Goal: Communication & Community: Answer question/provide support

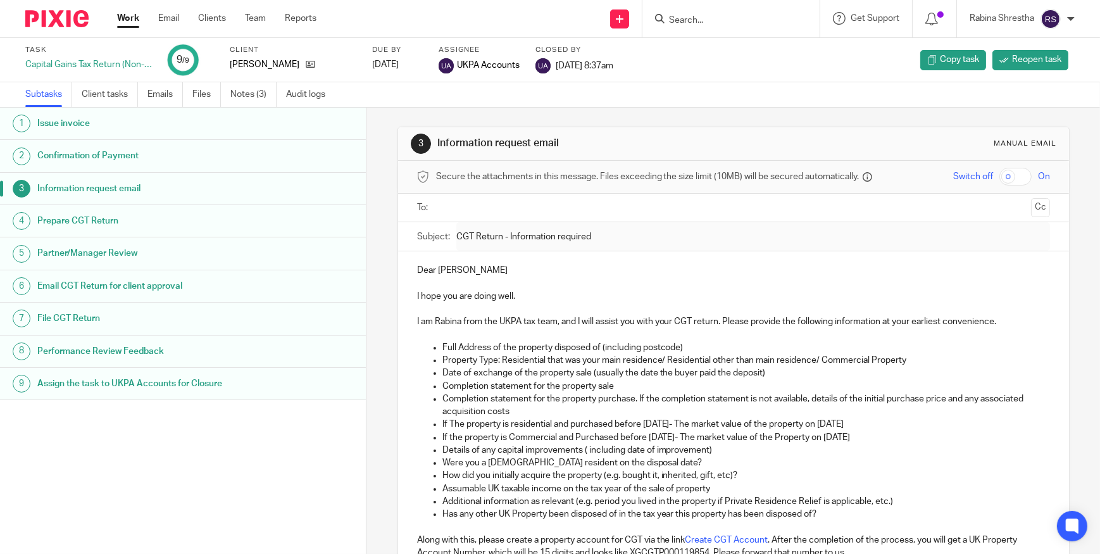
click at [709, 23] on input "Search" at bounding box center [725, 20] width 114 height 11
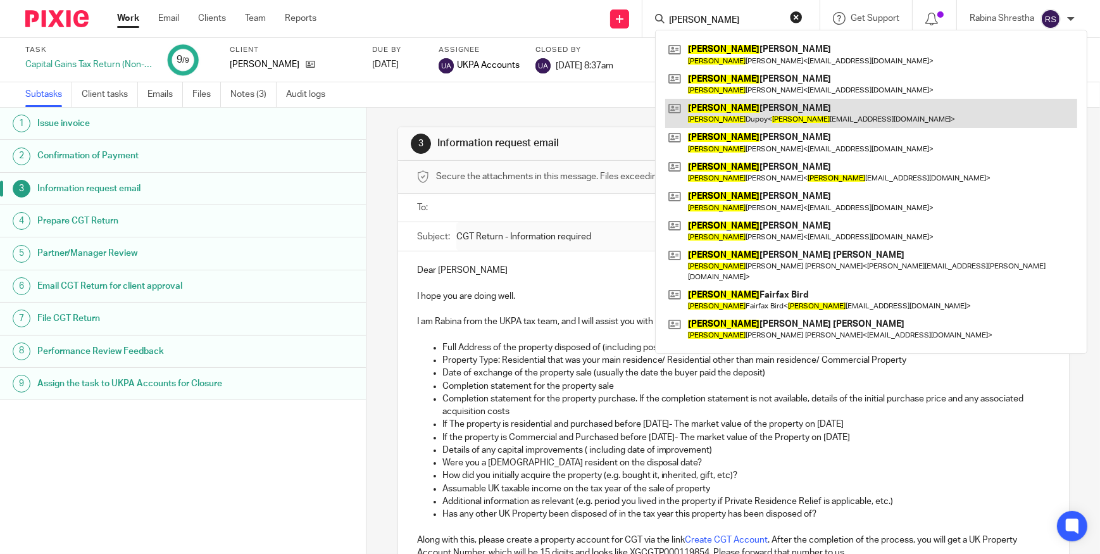
type input "richard"
click at [763, 114] on link at bounding box center [871, 113] width 412 height 29
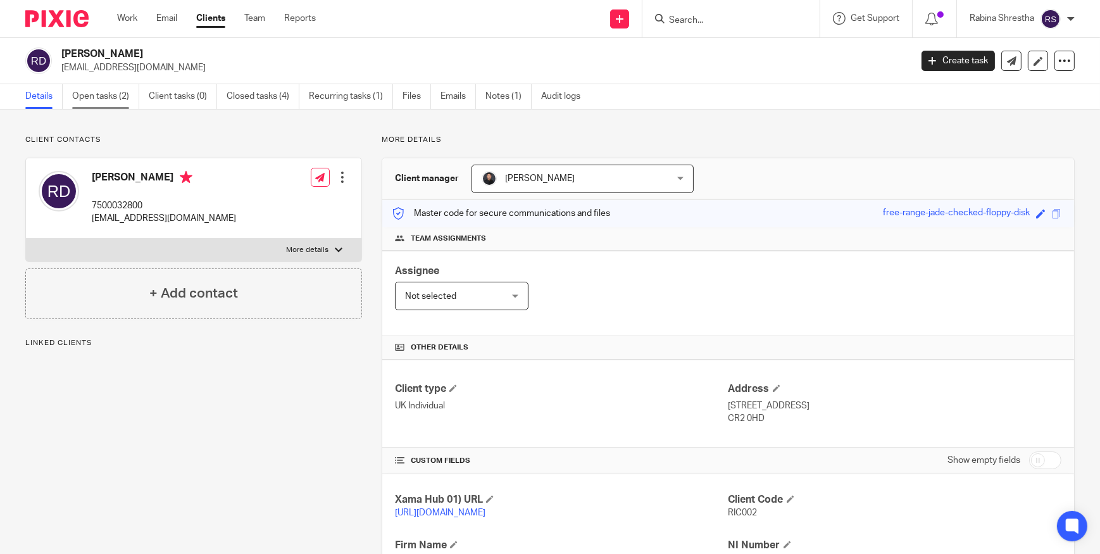
click at [105, 103] on link "Open tasks (2)" at bounding box center [105, 96] width 67 height 25
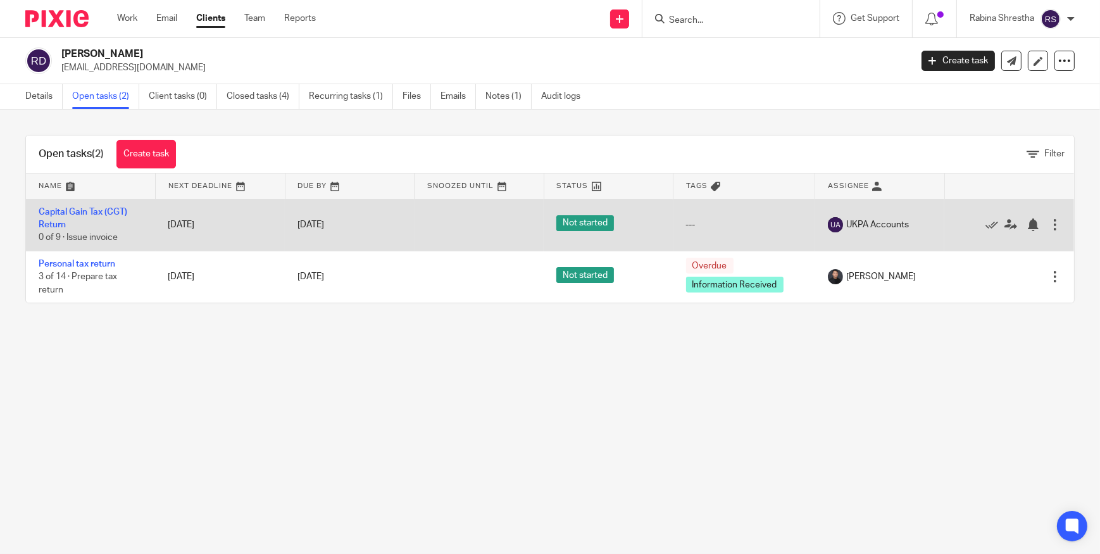
click at [77, 223] on td "Capital Gain Tax (CGT) Return 0 of 9 · Issue invoice" at bounding box center [91, 225] width 130 height 52
click at [83, 212] on link "Capital Gain Tax (CGT) Return" at bounding box center [83, 219] width 89 height 22
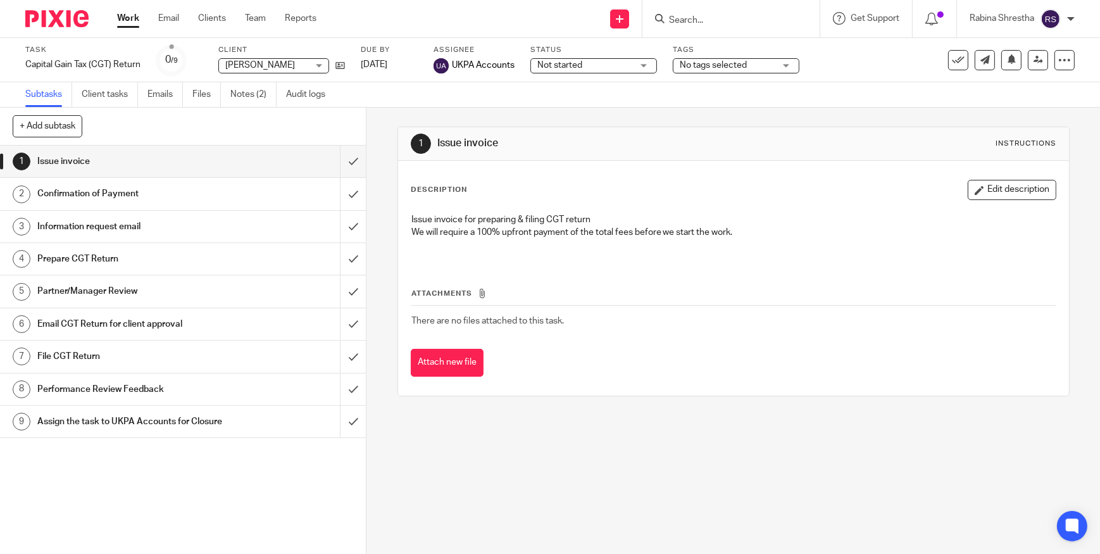
click at [122, 225] on h1 "Information request email" at bounding box center [134, 226] width 194 height 19
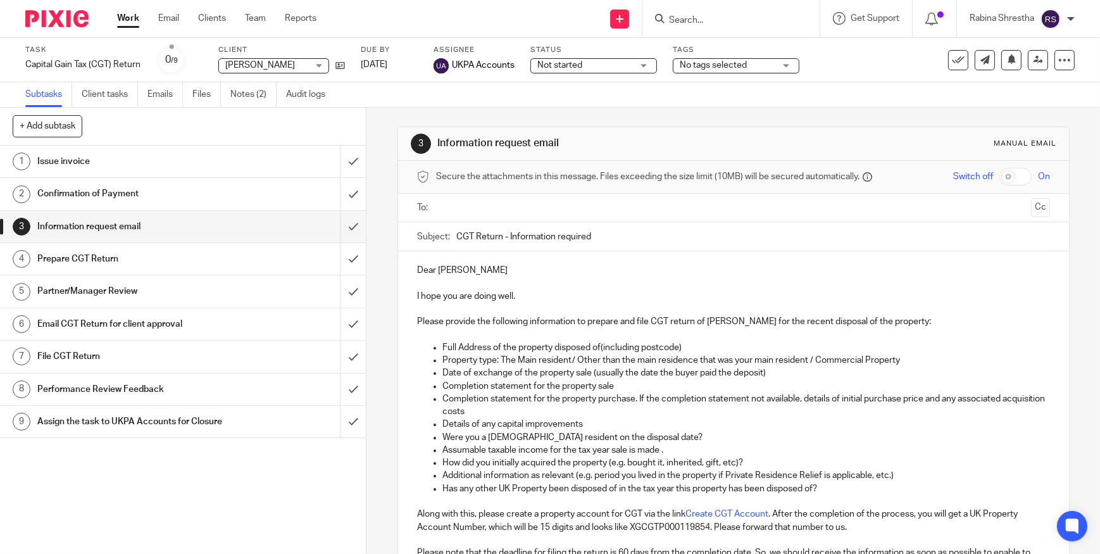
click at [464, 211] on input "text" at bounding box center [732, 208] width 585 height 15
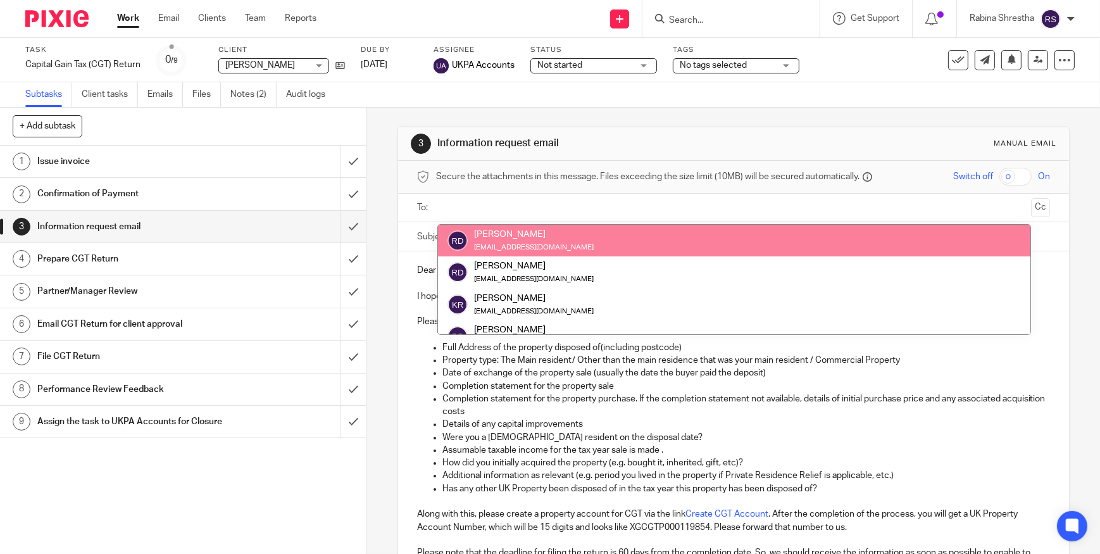
scroll to position [63, 0]
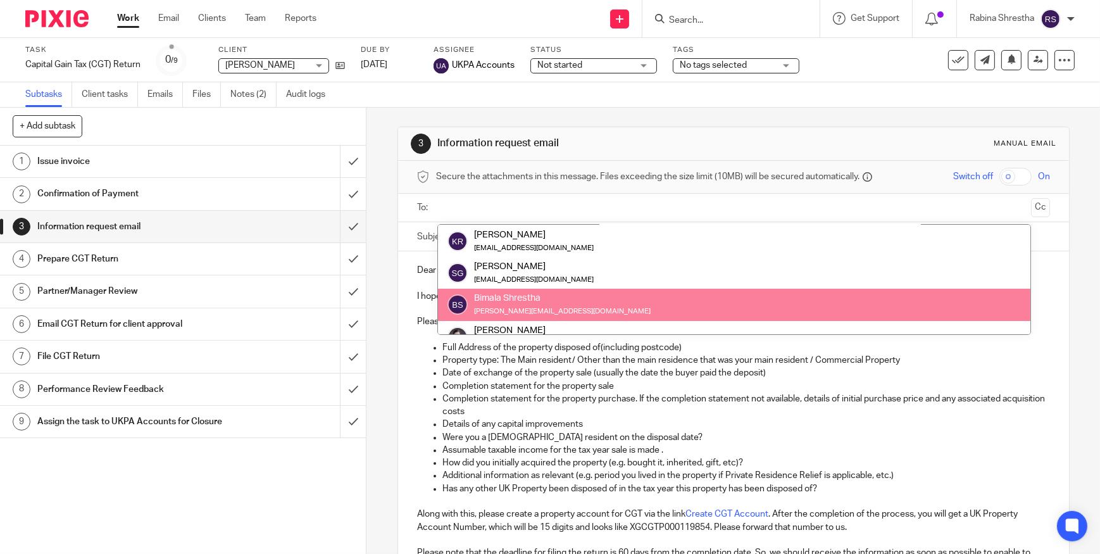
click at [621, 420] on ul "Full Address of the property disposed of(including postcode) Property type: The…" at bounding box center [733, 418] width 633 height 154
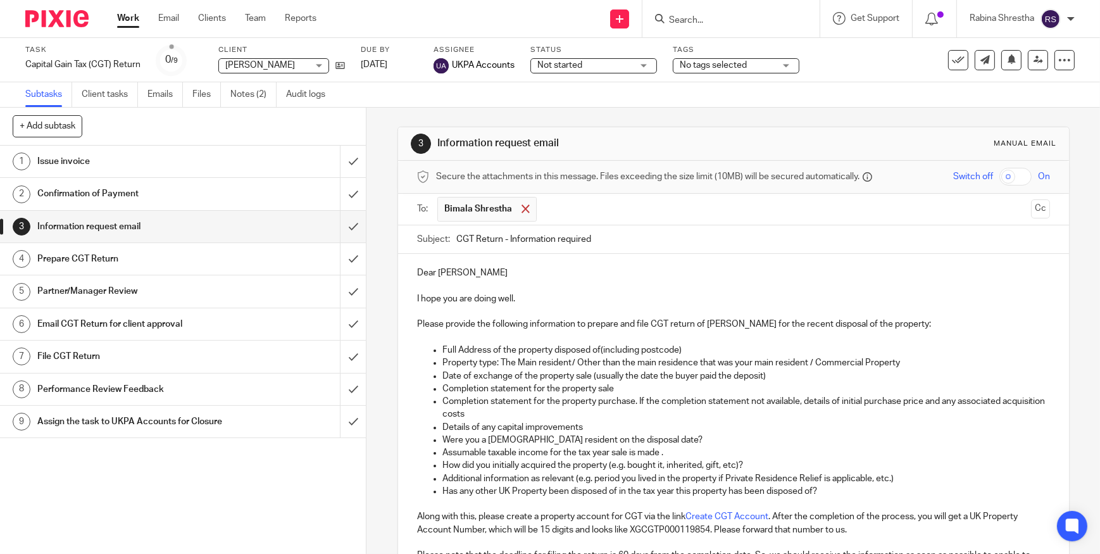
drag, startPoint x: 515, startPoint y: 210, endPoint x: 525, endPoint y: 232, distance: 24.4
click at [518, 210] on div at bounding box center [525, 208] width 15 height 19
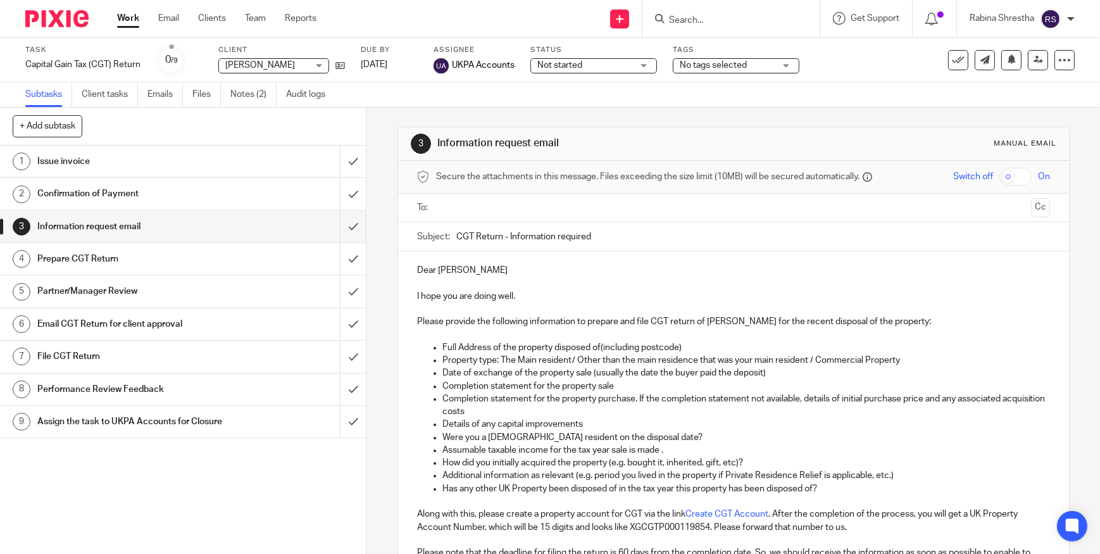
drag, startPoint x: 590, startPoint y: 236, endPoint x: 449, endPoint y: 240, distance: 140.6
click at [449, 240] on div "Subject: CGT Return - Information required" at bounding box center [733, 236] width 633 height 28
click at [464, 361] on p "Property type: The Main resident/ Other than the main residence that was your m…" at bounding box center [746, 360] width 608 height 13
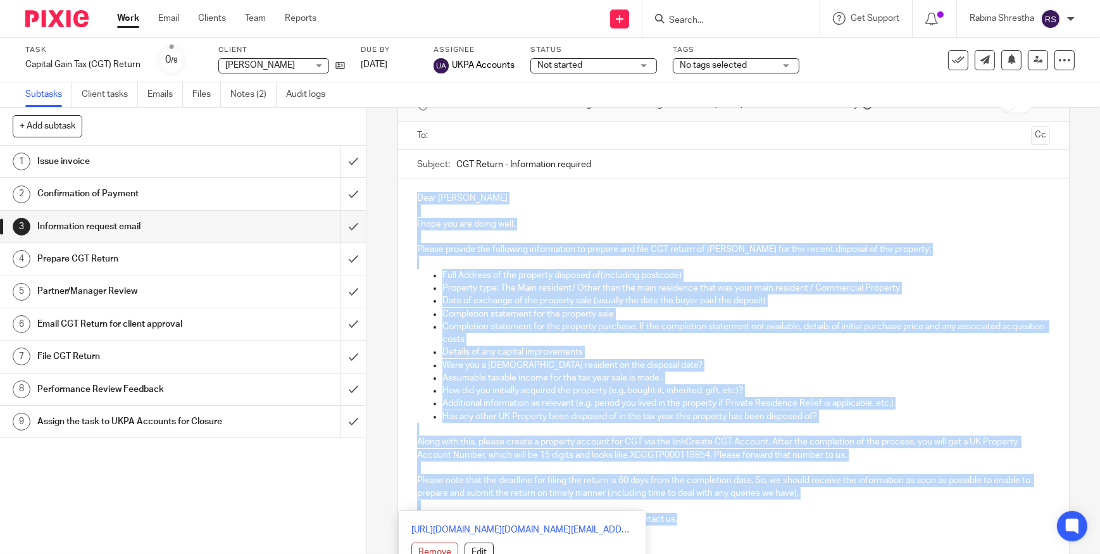
scroll to position [115, 0]
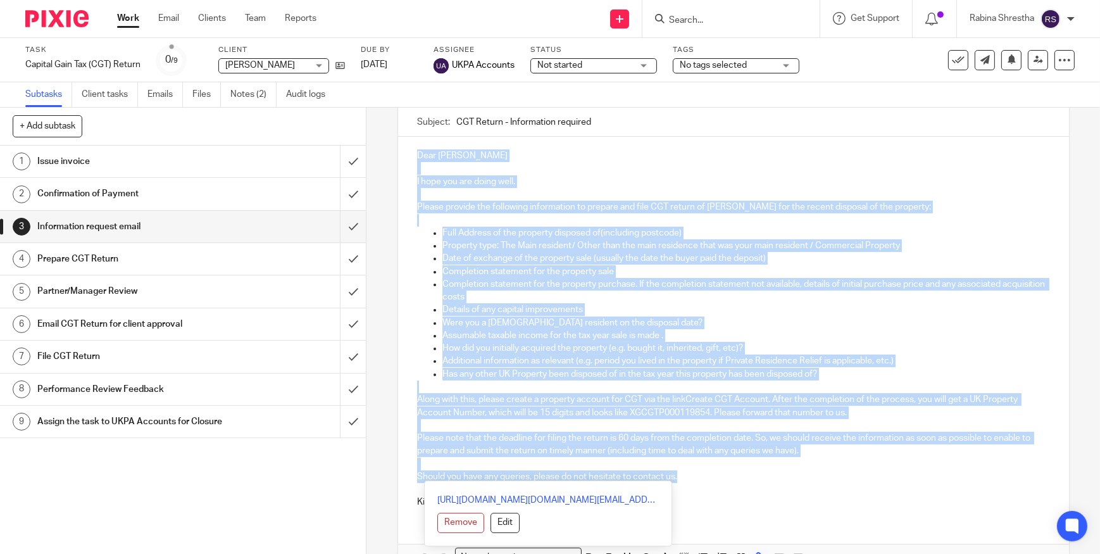
drag, startPoint x: 414, startPoint y: 268, endPoint x: 723, endPoint y: 462, distance: 365.1
click at [734, 475] on div "Dear Richard I hope you are doing well. Please provide the following informatio…" at bounding box center [733, 327] width 671 height 381
copy div "Dear Richard I hope you are doing well. Please provide the following informatio…"
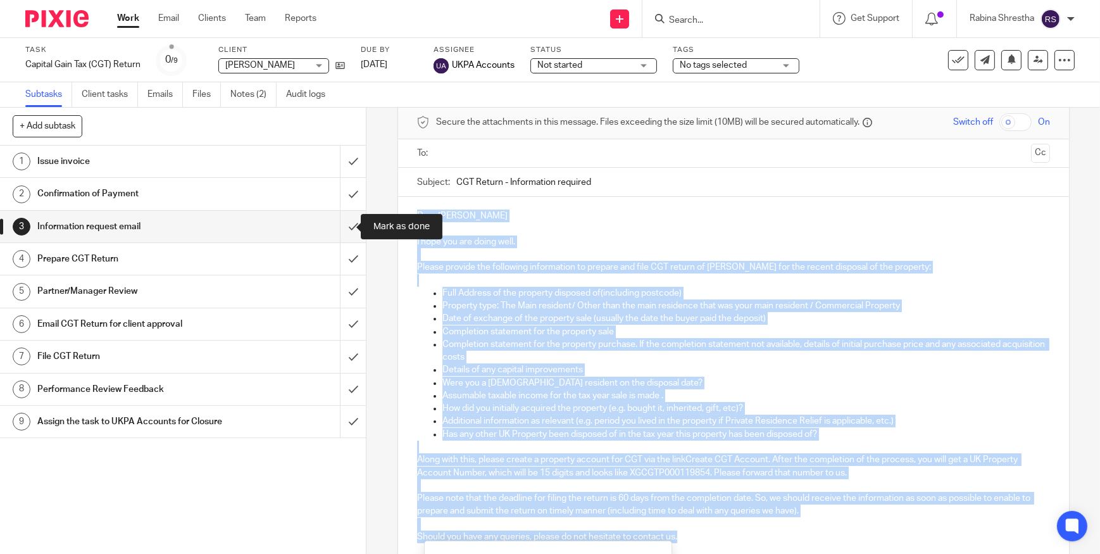
scroll to position [0, 0]
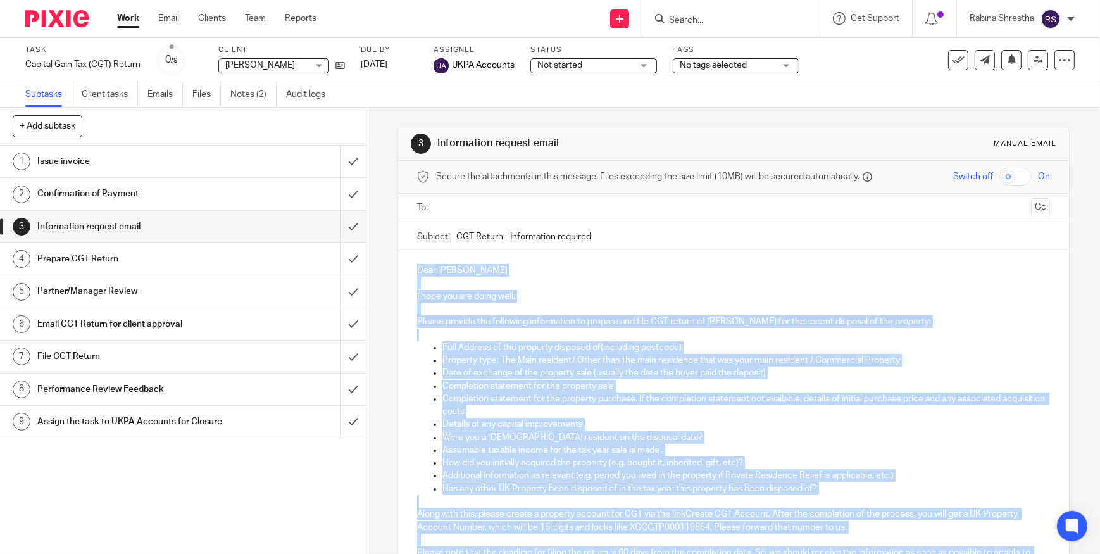
click at [239, 62] on span "Richard Paul Dupoy" at bounding box center [260, 65] width 70 height 9
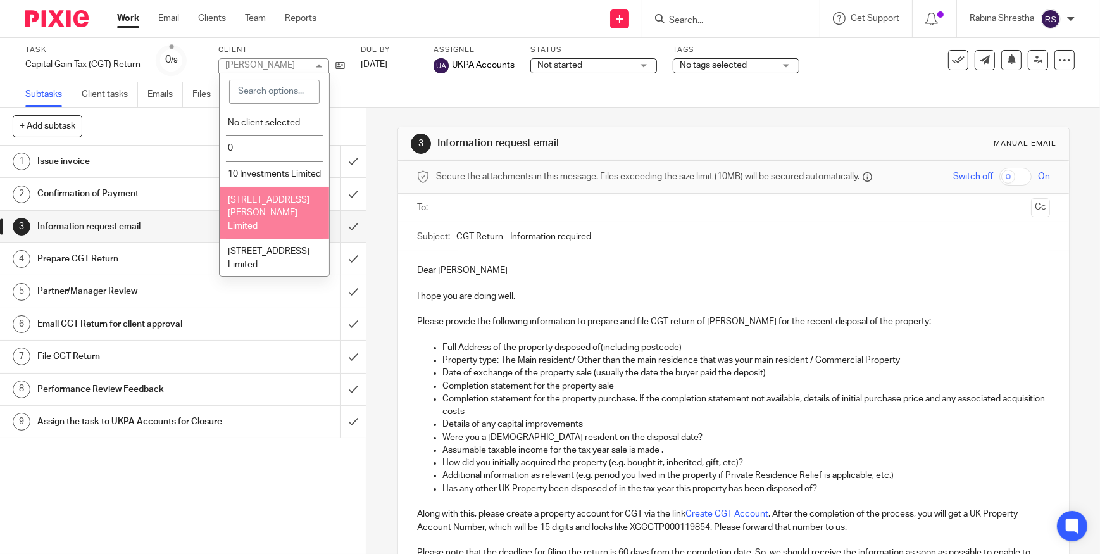
click at [668, 21] on input "Search" at bounding box center [725, 20] width 114 height 11
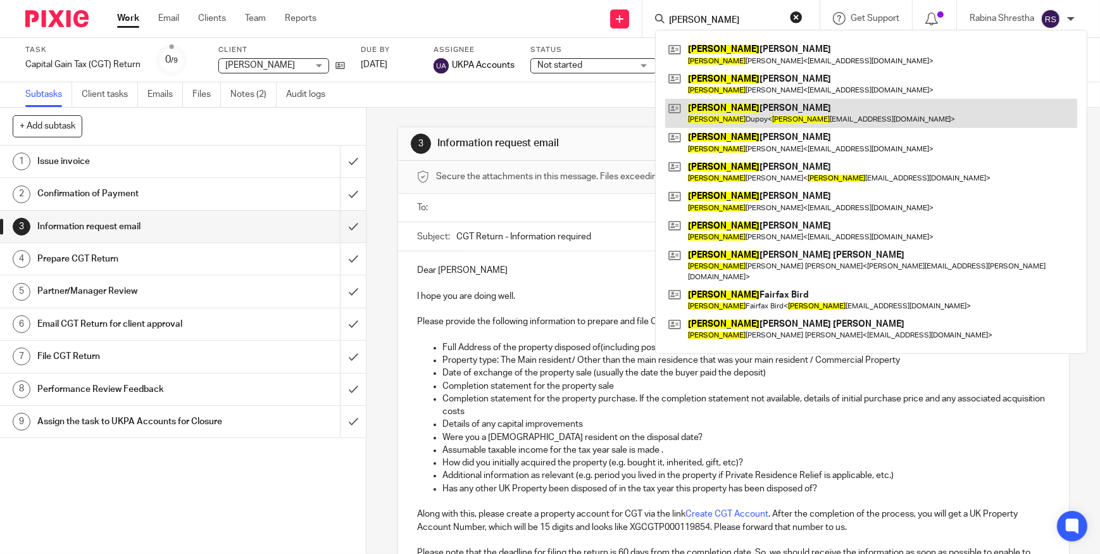
type input "richard"
click at [755, 109] on link at bounding box center [871, 113] width 412 height 29
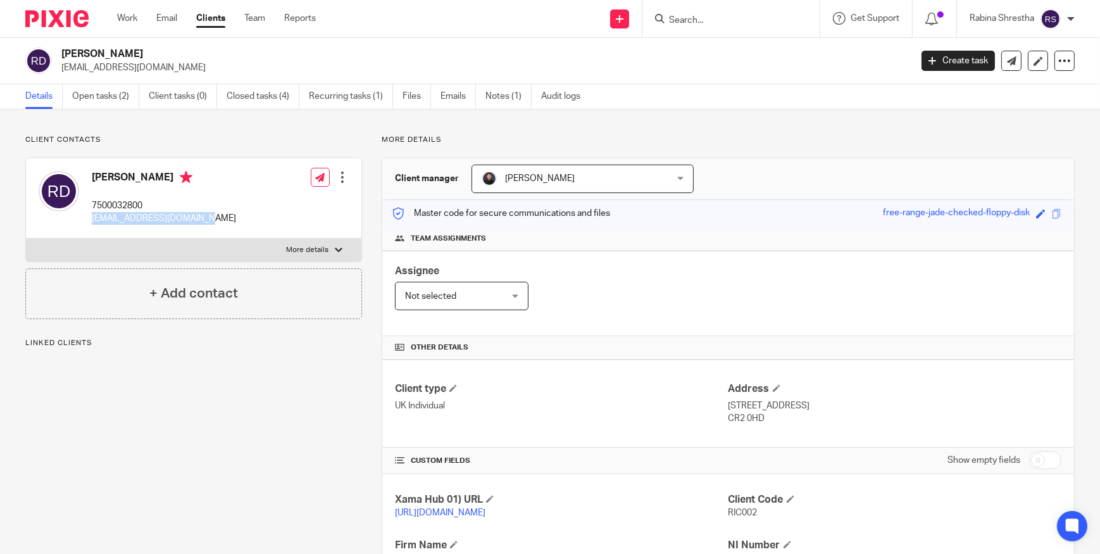
click at [89, 222] on div "[PERSON_NAME] 7500032800 [EMAIL_ADDRESS][DOMAIN_NAME]" at bounding box center [137, 198] width 197 height 67
click at [704, 13] on form at bounding box center [735, 19] width 135 height 16
click at [690, 22] on input "Search" at bounding box center [725, 20] width 114 height 11
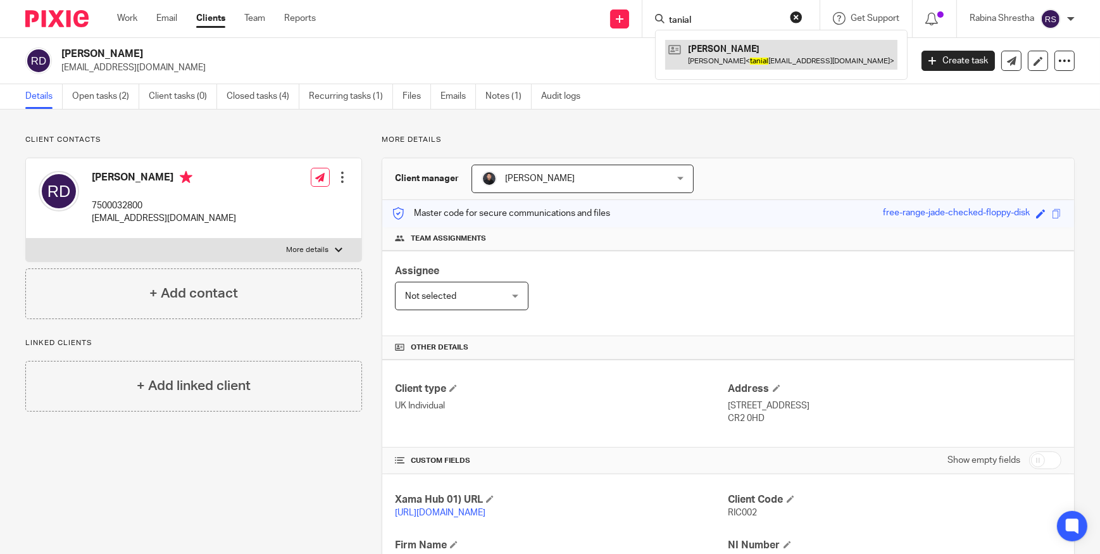
type input "tanial"
click at [727, 57] on link at bounding box center [781, 54] width 232 height 29
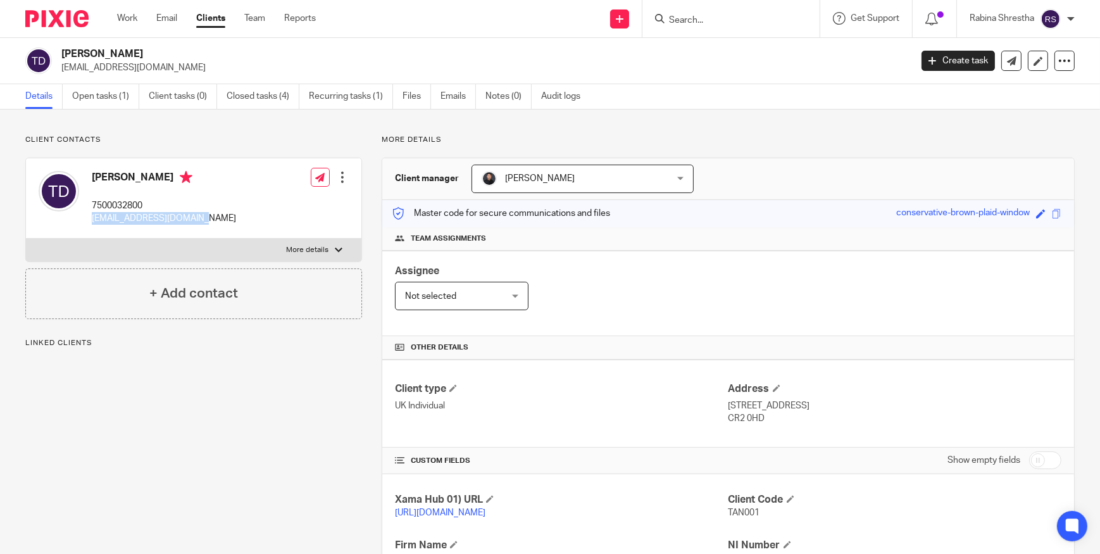
drag, startPoint x: 190, startPoint y: 218, endPoint x: 92, endPoint y: 221, distance: 97.5
click at [92, 221] on p "[EMAIL_ADDRESS][DOMAIN_NAME]" at bounding box center [164, 218] width 144 height 13
copy p "[EMAIL_ADDRESS][DOMAIN_NAME]"
click at [101, 95] on link "Open tasks (2)" at bounding box center [105, 96] width 67 height 25
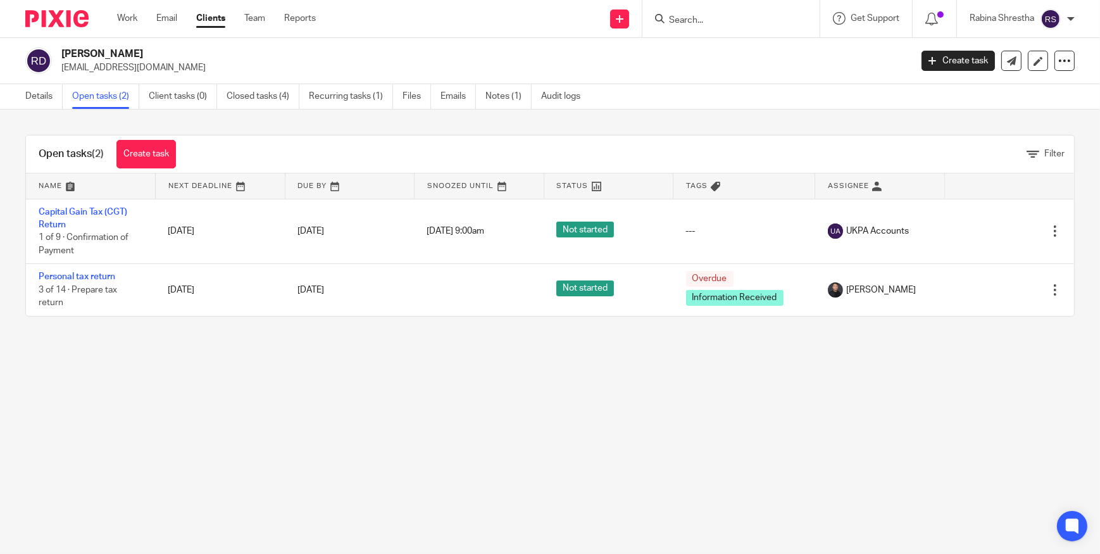
click at [552, 440] on main "Richard Paul Dupoy richarddupoy@hotmail.com Create task Update from Companies H…" at bounding box center [550, 277] width 1100 height 554
click at [123, 22] on link "Work" at bounding box center [127, 18] width 20 height 13
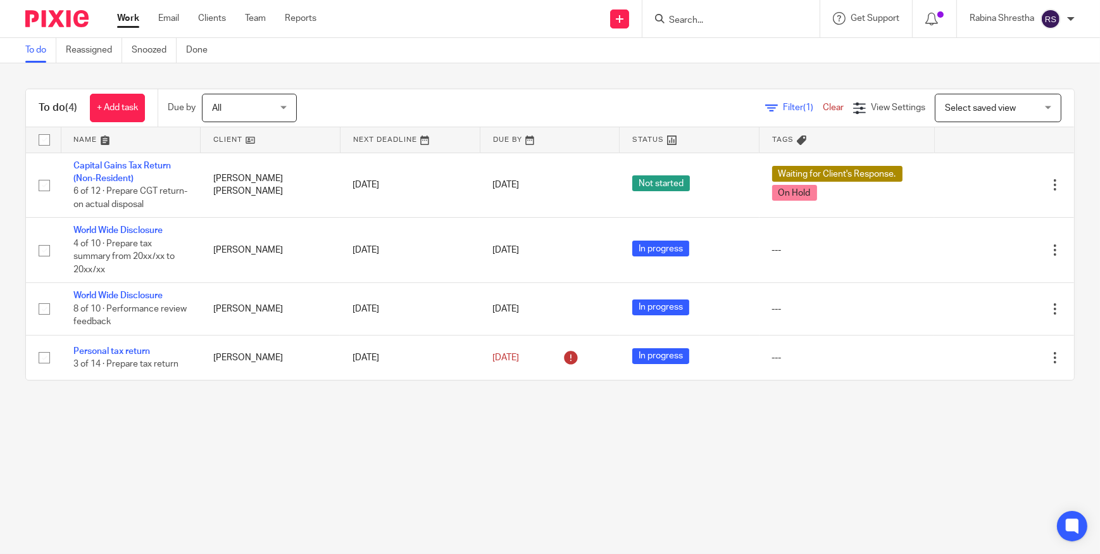
click at [682, 18] on input "Search" at bounding box center [725, 20] width 114 height 11
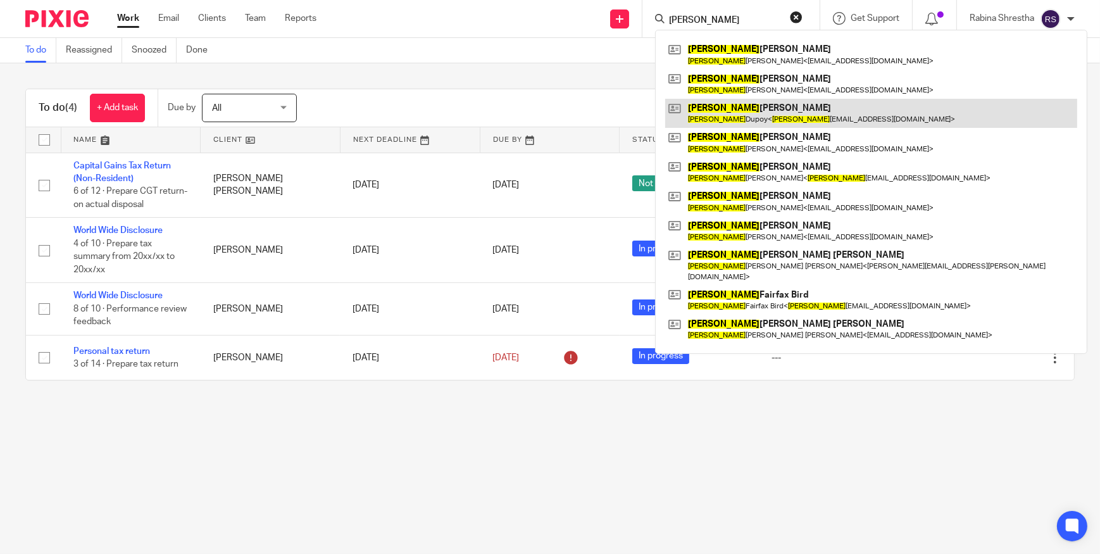
type input "richard"
click at [735, 103] on link at bounding box center [871, 113] width 412 height 29
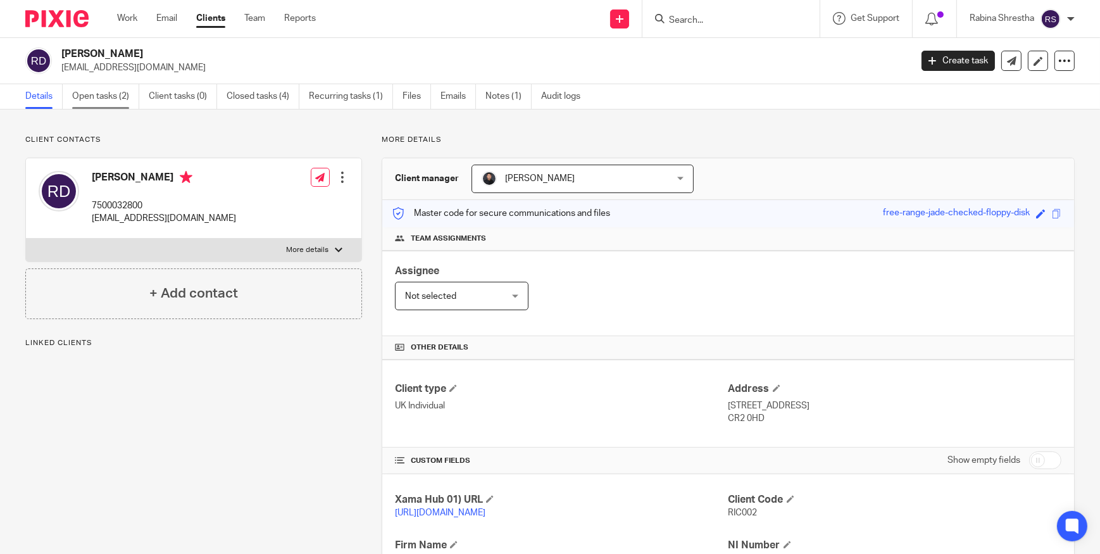
click at [106, 104] on link "Open tasks (2)" at bounding box center [105, 96] width 67 height 25
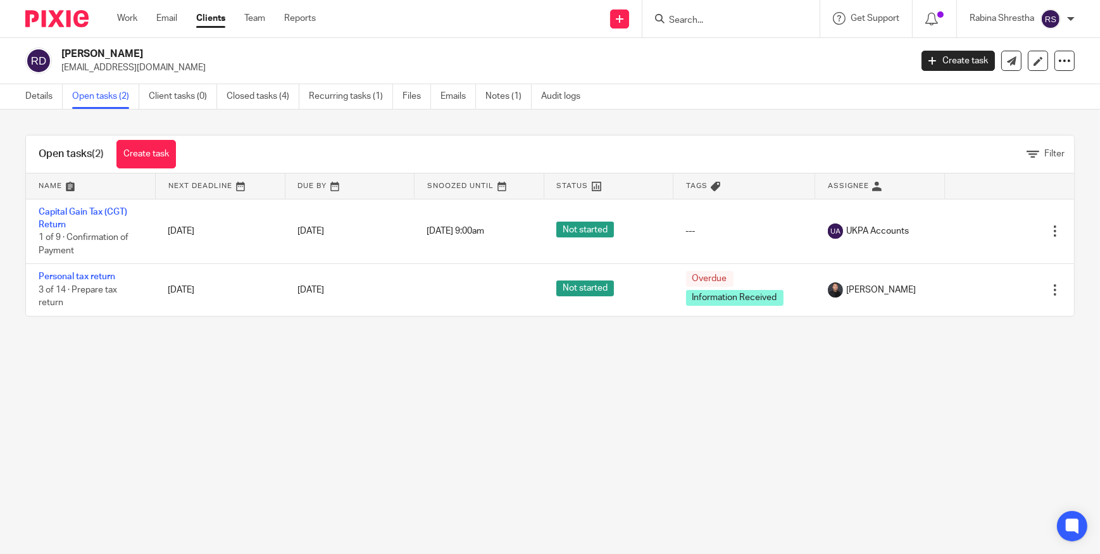
drag, startPoint x: 101, startPoint y: 205, endPoint x: 535, endPoint y: 361, distance: 460.6
click at [546, 366] on main "[PERSON_NAME] [EMAIL_ADDRESS][DOMAIN_NAME] Create task Update from Companies Ho…" at bounding box center [550, 277] width 1100 height 554
click at [701, 23] on input "Search" at bounding box center [725, 20] width 114 height 11
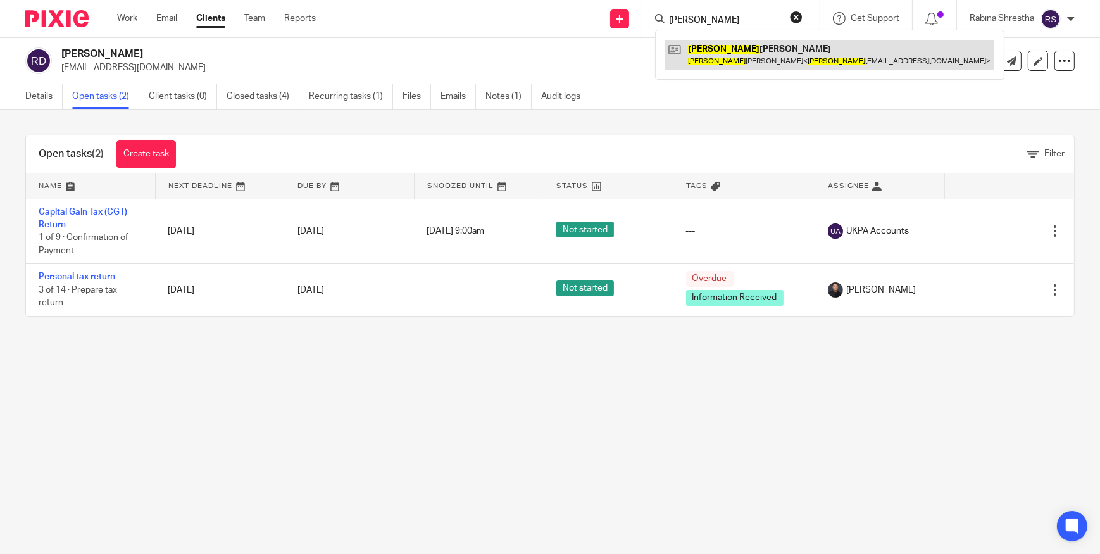
type input "tania"
click at [725, 62] on link at bounding box center [829, 54] width 329 height 29
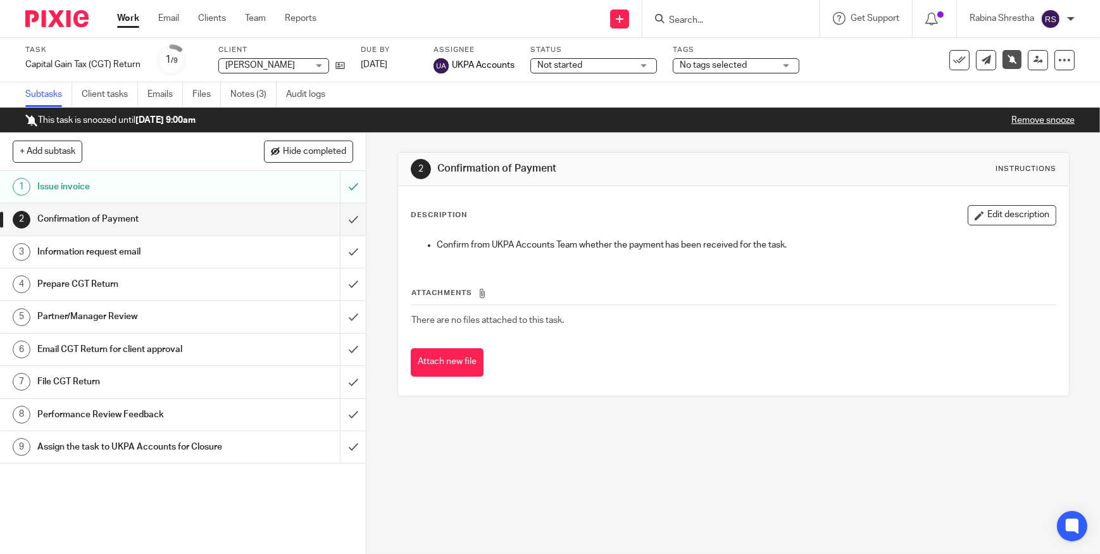
click at [1017, 120] on link "Remove snooze" at bounding box center [1042, 120] width 63 height 9
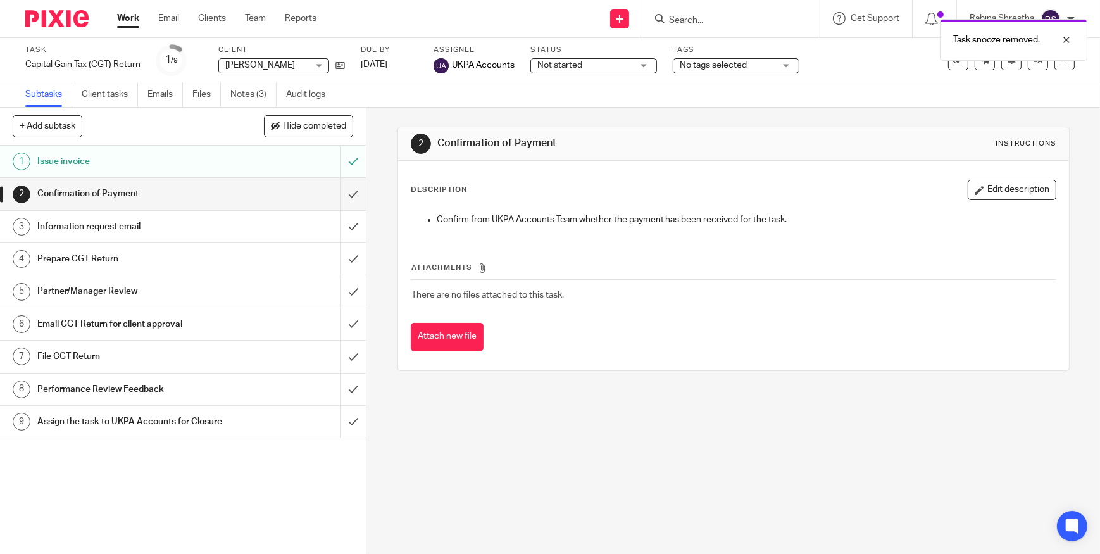
click at [176, 223] on h1 "Information request email" at bounding box center [134, 226] width 194 height 19
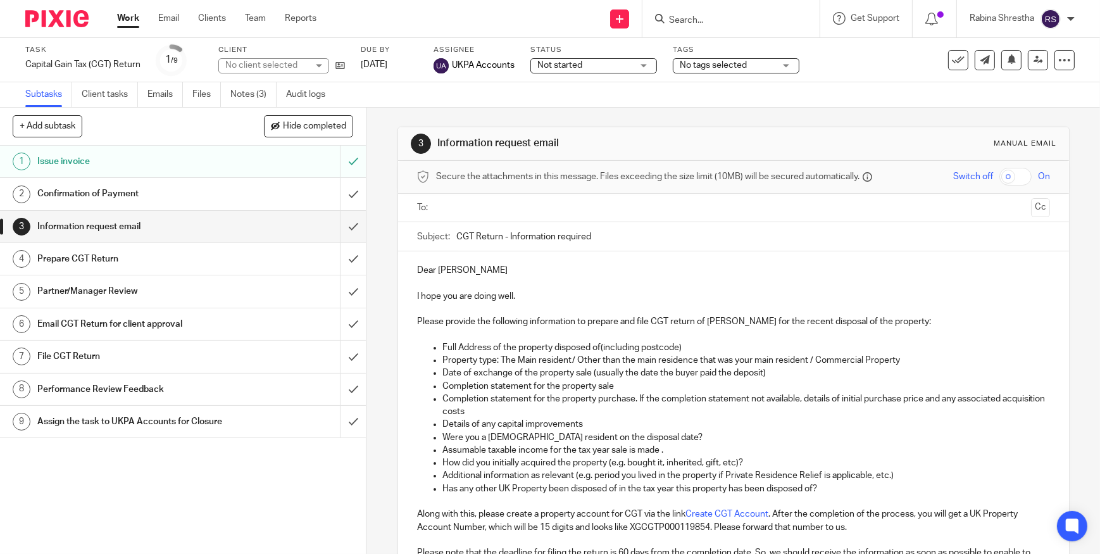
click at [418, 266] on p "Dear Richard" at bounding box center [733, 270] width 633 height 13
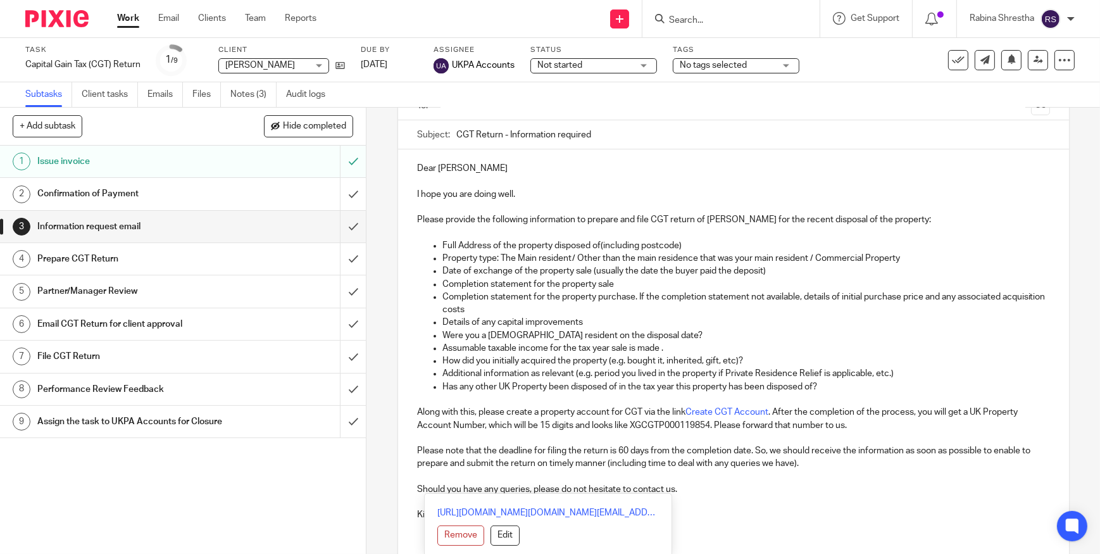
scroll to position [192, 0]
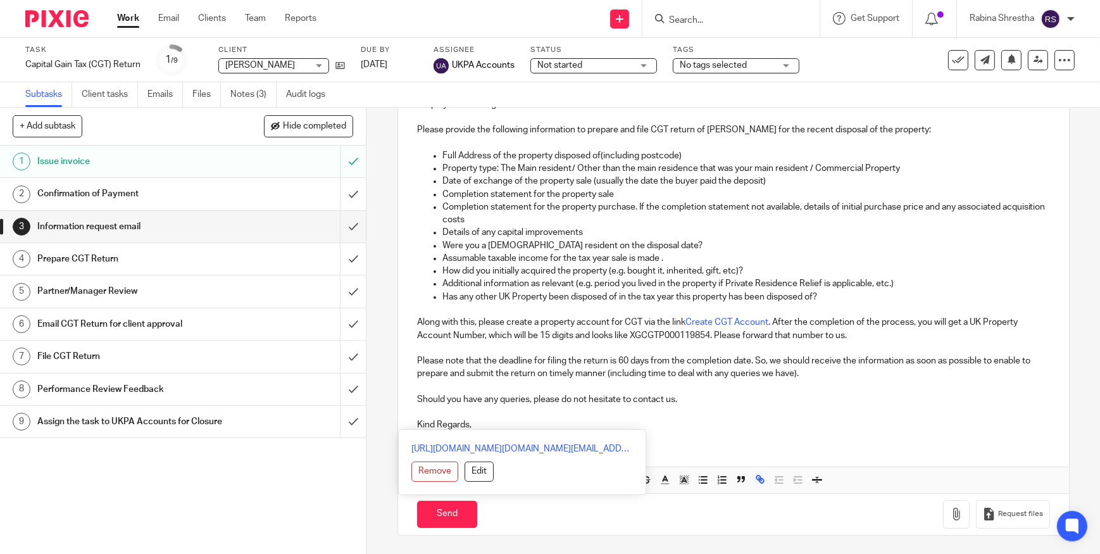
drag, startPoint x: 411, startPoint y: 266, endPoint x: 702, endPoint y: 423, distance: 331.3
click at [702, 423] on div "Dear Richard I hope you are doing well. Please provide the following informatio…" at bounding box center [733, 249] width 671 height 381
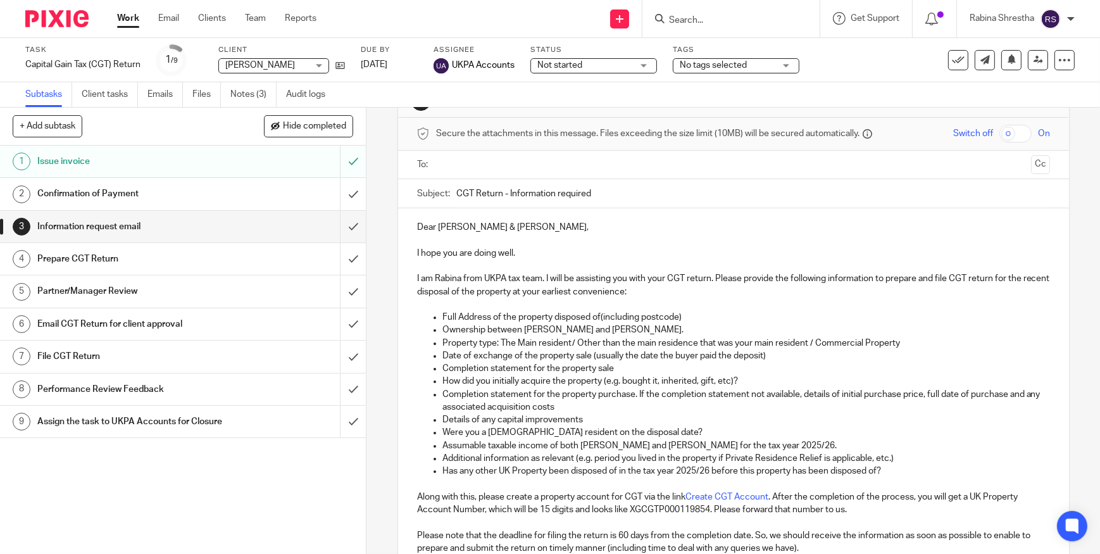
scroll to position [0, 0]
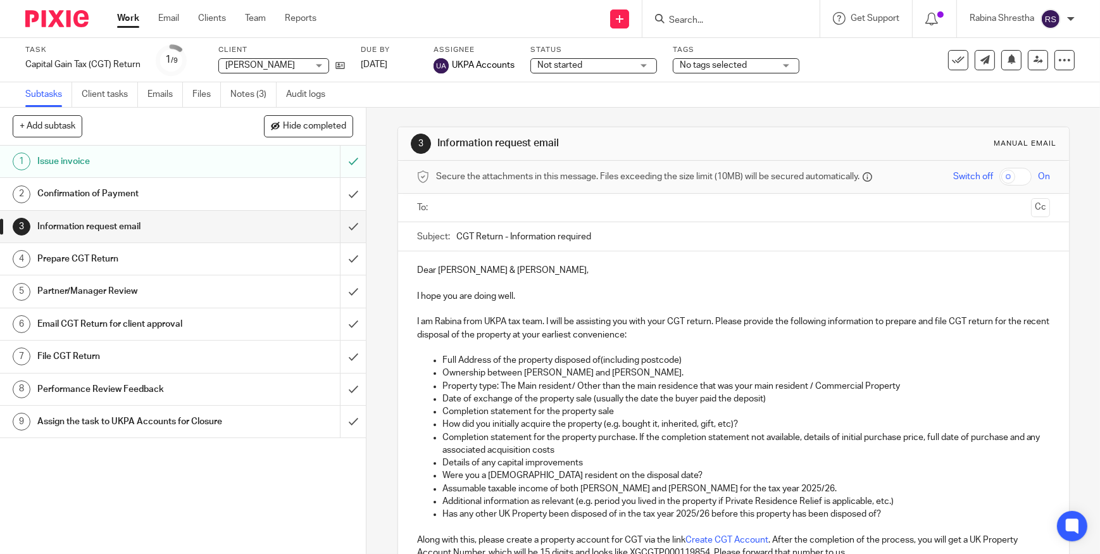
click at [580, 201] on input "text" at bounding box center [732, 208] width 585 height 15
click at [1031, 206] on button "Cc" at bounding box center [1040, 208] width 19 height 19
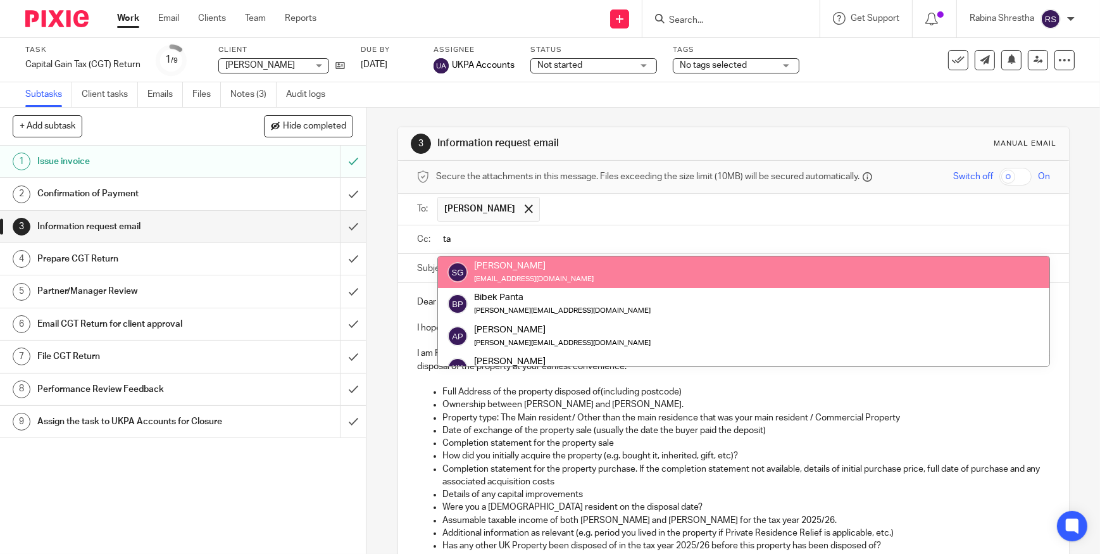
type input "ta"
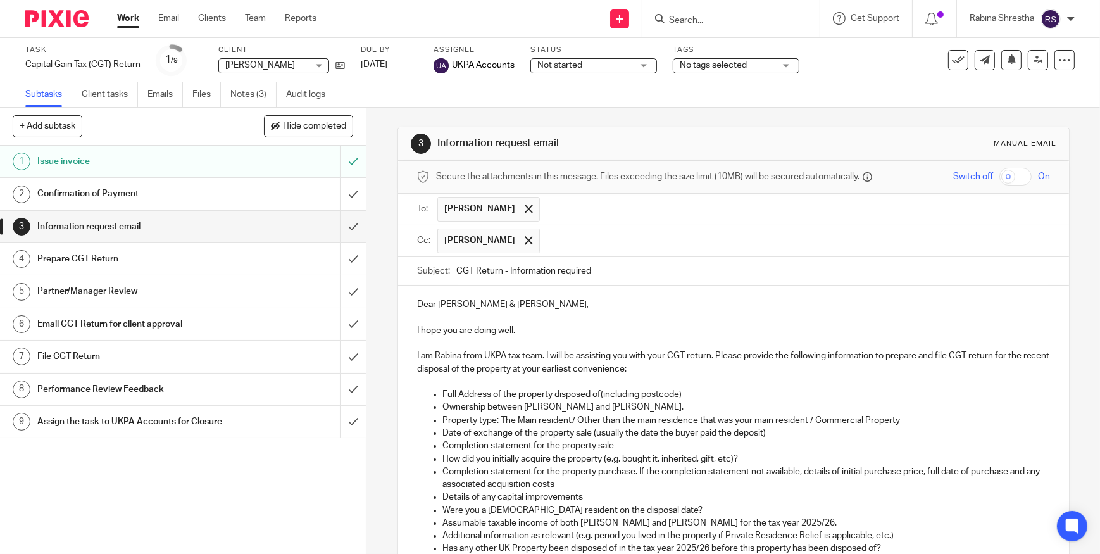
paste input "[EMAIL_ADDRESS][DOMAIN_NAME]"
type input "[EMAIL_ADDRESS][DOMAIN_NAME]"
click at [525, 240] on span at bounding box center [529, 240] width 8 height 8
click at [602, 245] on input "text" at bounding box center [823, 240] width 442 height 25
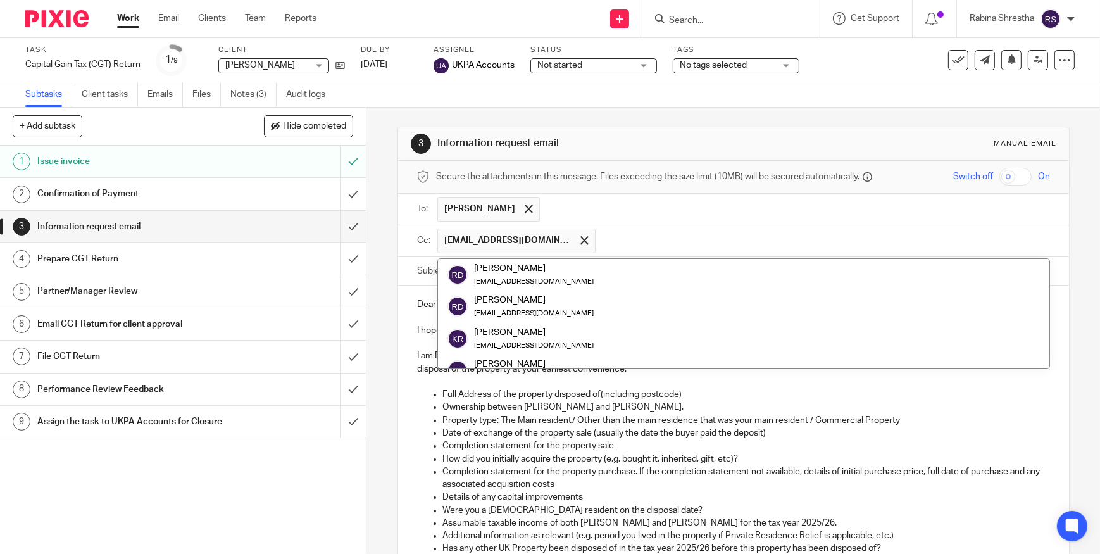
click at [568, 201] on input "text" at bounding box center [795, 209] width 498 height 25
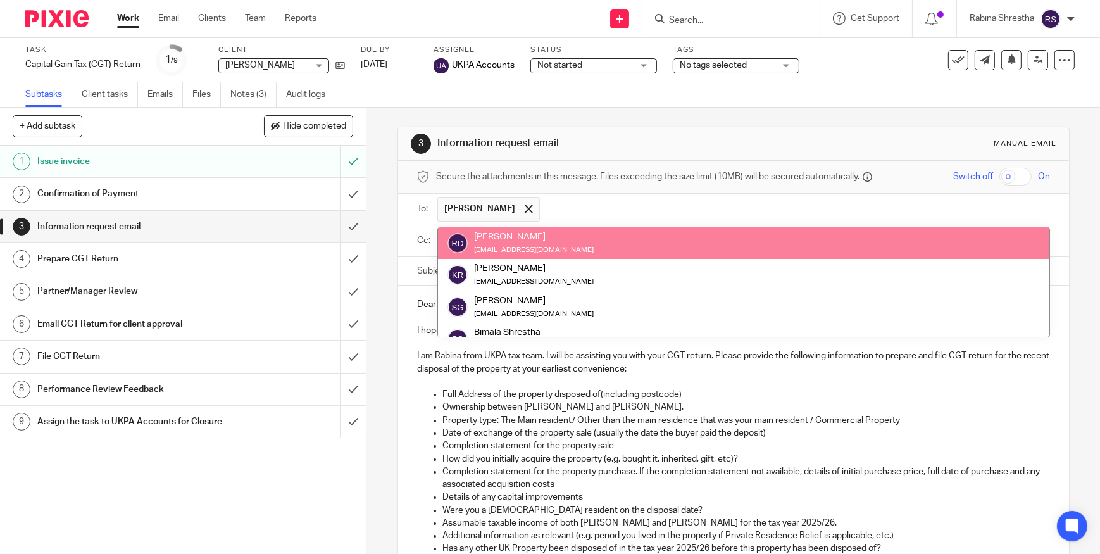
paste input "[EMAIL_ADDRESS][DOMAIN_NAME]"
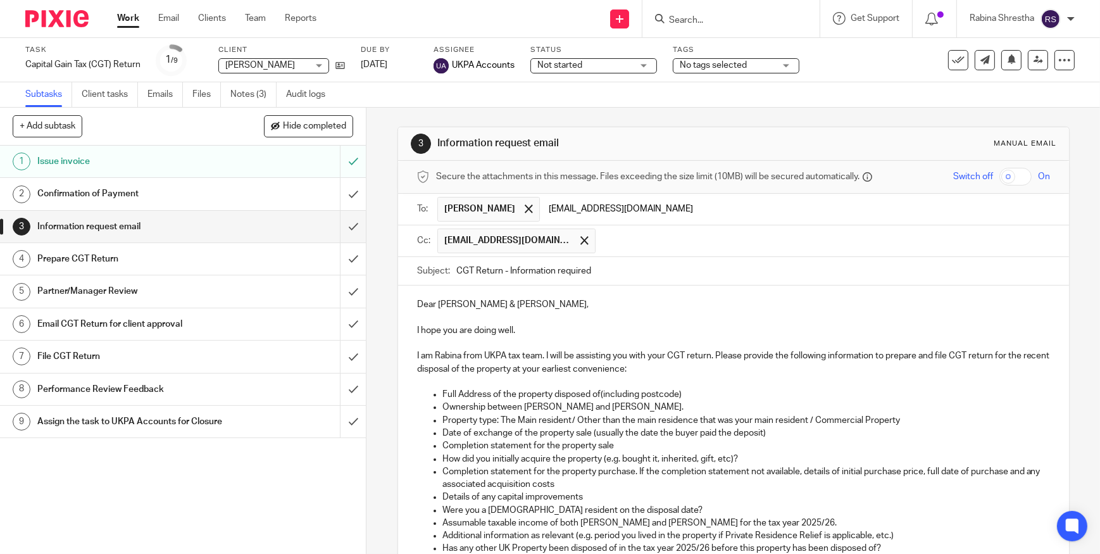
type input "[EMAIL_ADDRESS][DOMAIN_NAME]"
click at [676, 242] on input "text" at bounding box center [823, 240] width 442 height 25
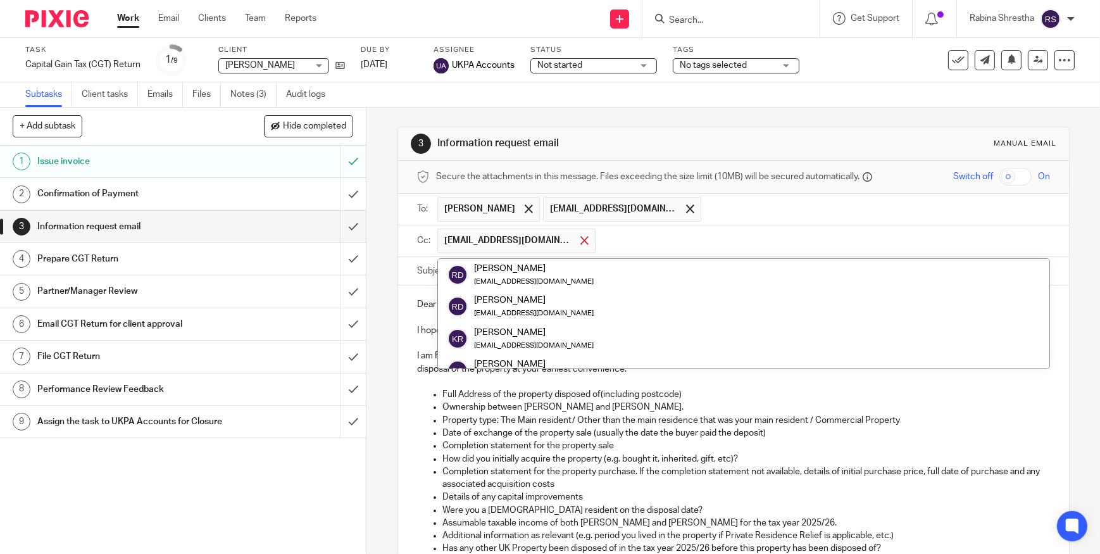
click at [577, 242] on div at bounding box center [584, 240] width 15 height 19
click at [596, 235] on input "text" at bounding box center [742, 239] width 604 height 15
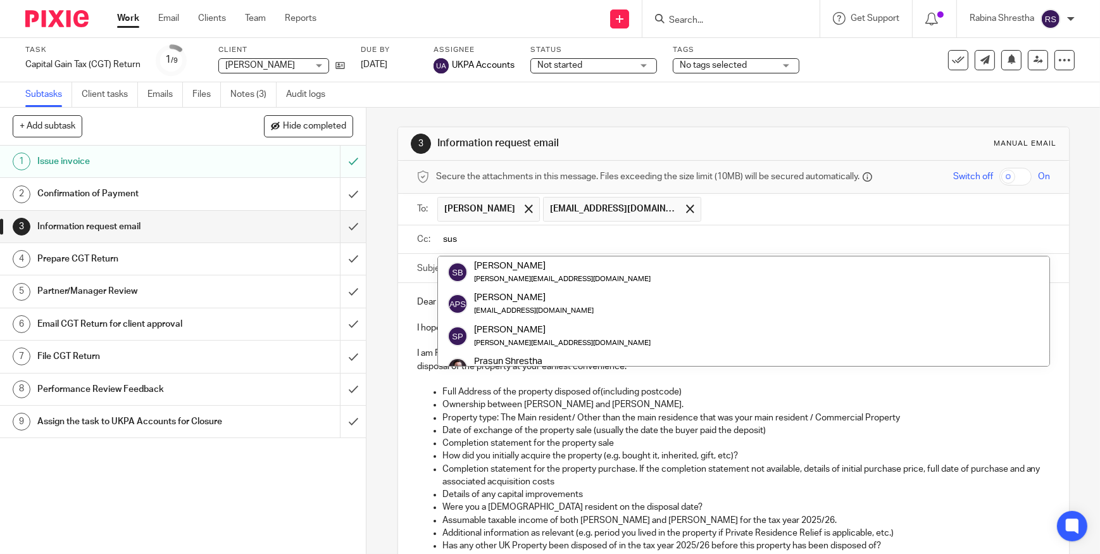
type input "susa"
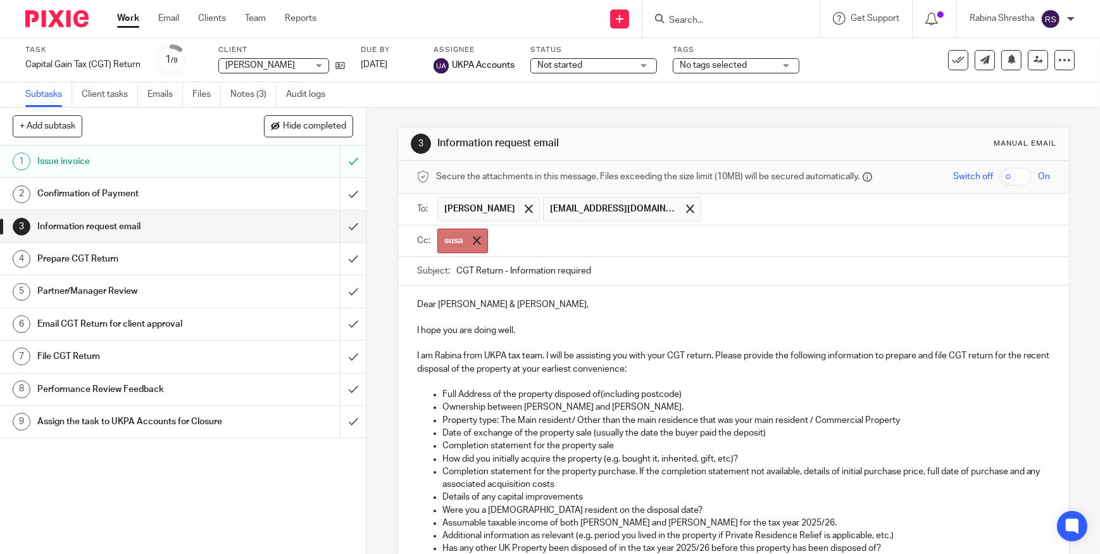
click at [474, 245] on div at bounding box center [477, 240] width 15 height 19
click at [459, 240] on input "text" at bounding box center [742, 239] width 604 height 15
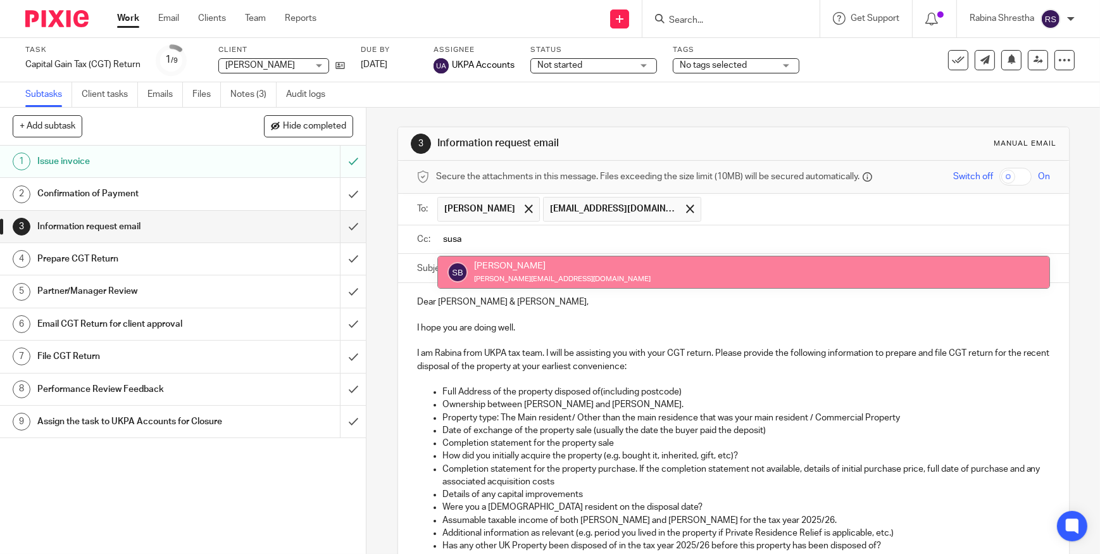
type input "susa"
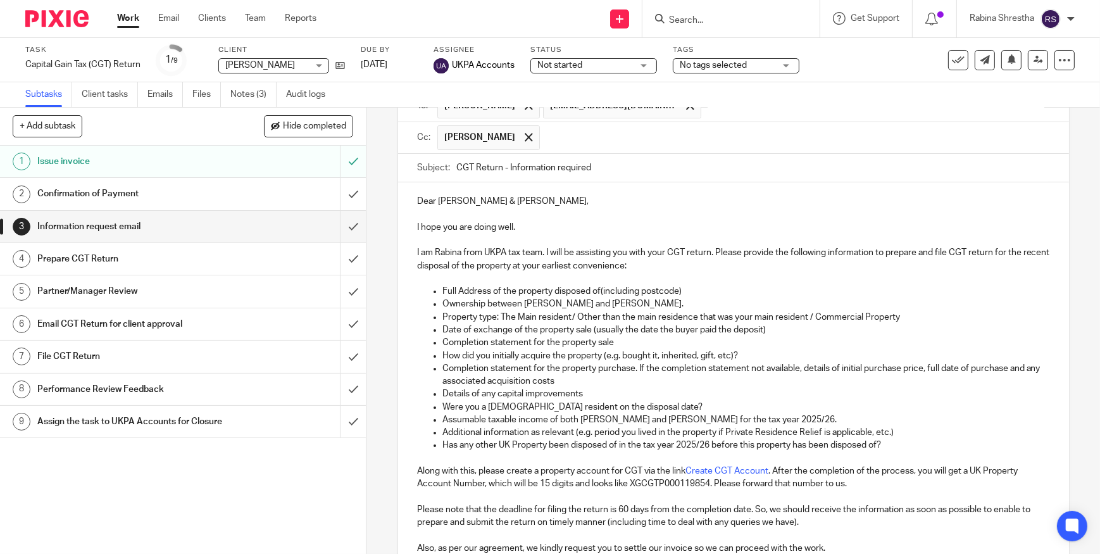
scroll to position [115, 0]
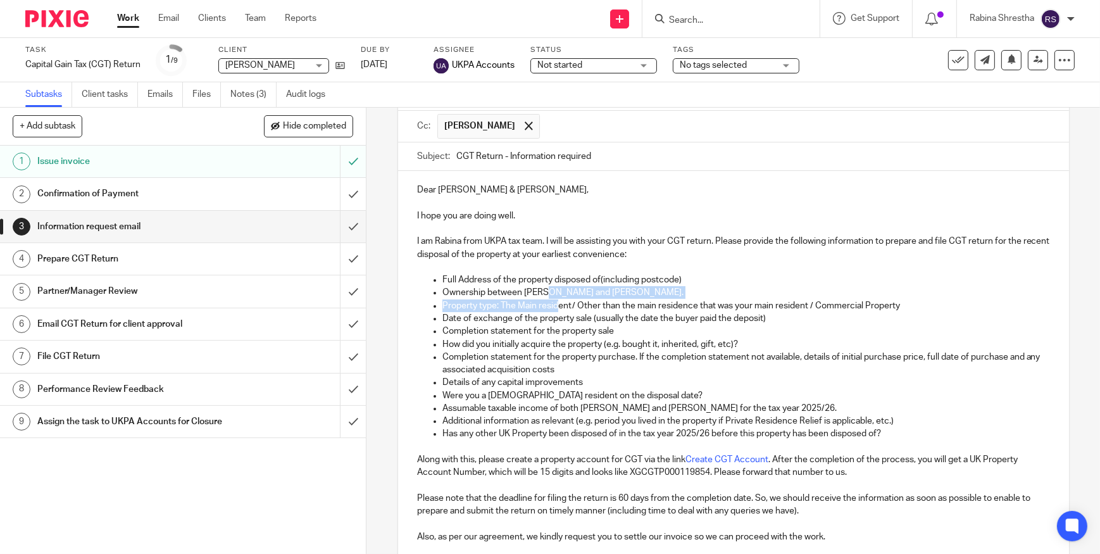
drag, startPoint x: 544, startPoint y: 291, endPoint x: 554, endPoint y: 307, distance: 18.8
click at [554, 307] on ul "Full Address of the property disposed of(including postcode) Ownership between …" at bounding box center [733, 356] width 633 height 166
click at [554, 307] on p "Property type: The Main resident/ Other than the main residence that was your m…" at bounding box center [746, 305] width 608 height 13
click at [551, 294] on ul "Full Address of the property disposed of(including postcode) Ownership between …" at bounding box center [733, 356] width 633 height 166
click at [551, 297] on p "Ownership between Richard Paul Dupoy and Tania Claire Dupoy." at bounding box center [746, 292] width 608 height 13
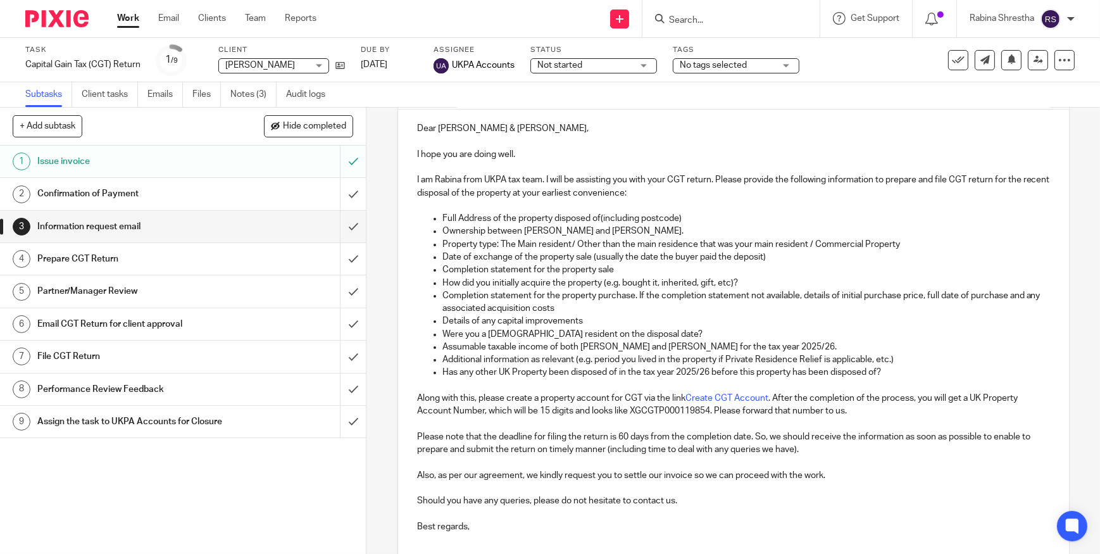
scroll to position [278, 0]
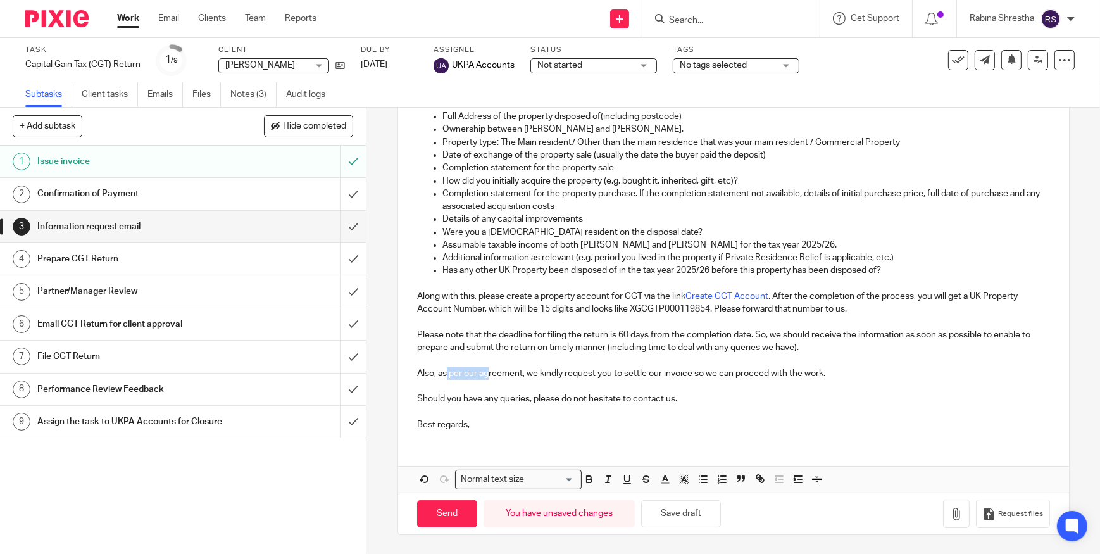
drag, startPoint x: 444, startPoint y: 370, endPoint x: 487, endPoint y: 371, distance: 43.7
click at [487, 371] on p "Also, as per our agreement, we kindly request you to settle our invoice so we c…" at bounding box center [733, 373] width 633 height 13
drag, startPoint x: 538, startPoint y: 373, endPoint x: 613, endPoint y: 390, distance: 77.4
click at [590, 387] on div "Dear Richard & Tania, I hope you are doing well. I am Rabina from UKPA tax team…" at bounding box center [733, 224] width 671 height 433
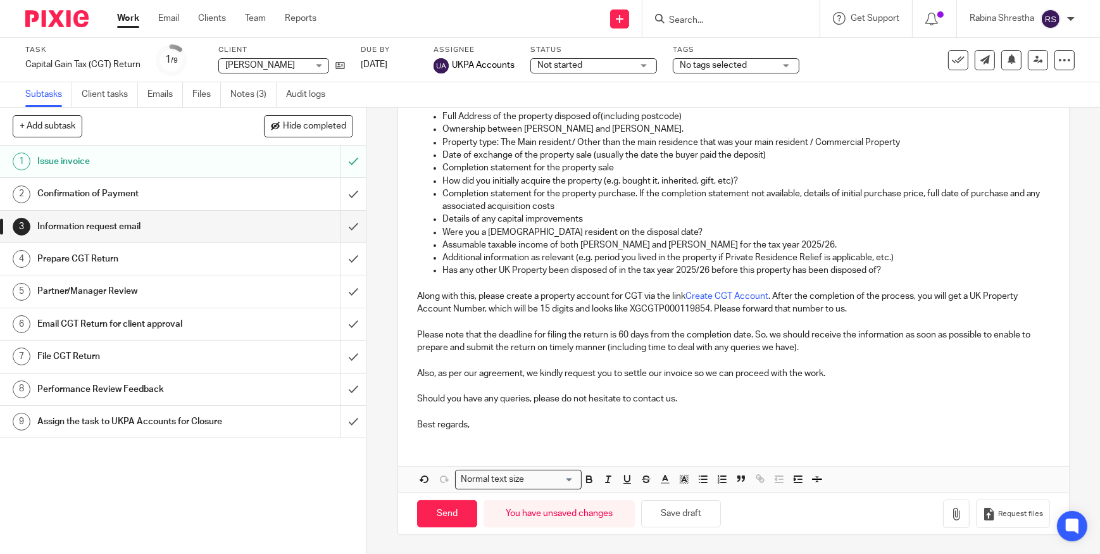
click at [626, 392] on p "Should you have any queries, please do not hesitate to contact us." at bounding box center [733, 398] width 633 height 13
drag, startPoint x: 668, startPoint y: 373, endPoint x: 723, endPoint y: 377, distance: 55.2
click at [723, 377] on p "Also, as per our agreement, we kindly request you to settle our invoice so we c…" at bounding box center [733, 373] width 633 height 13
drag, startPoint x: 724, startPoint y: 380, endPoint x: 785, endPoint y: 389, distance: 61.4
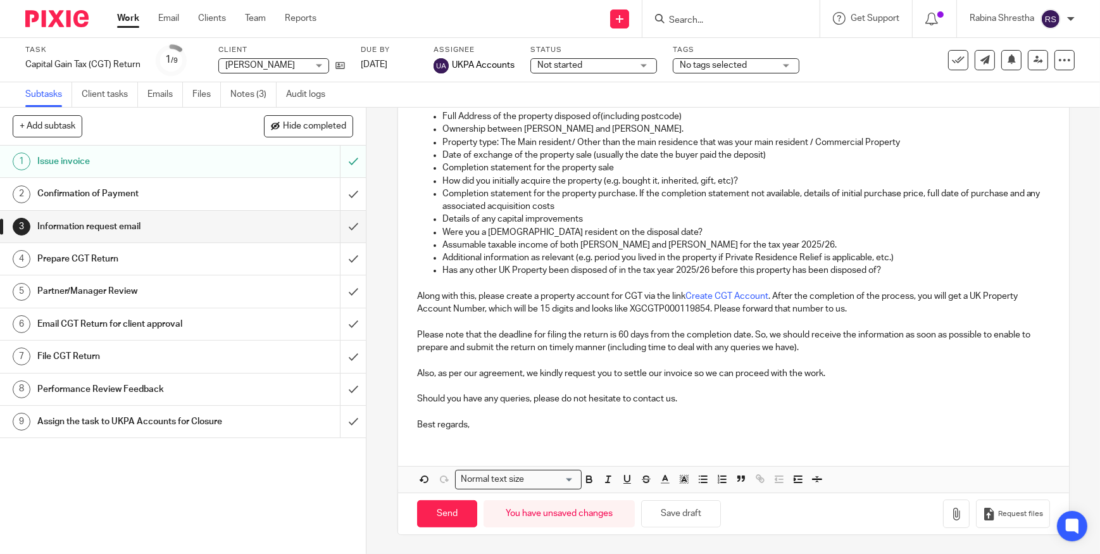
click at [785, 389] on p at bounding box center [733, 386] width 633 height 13
click at [706, 371] on p "Also, as per our agreement, we kindly request you to settle our invoice so we c…" at bounding box center [733, 373] width 633 height 13
click at [769, 367] on p "Also, as per our agreement, we kindly request you to settle our invoice so we c…" at bounding box center [733, 373] width 633 height 13
drag, startPoint x: 766, startPoint y: 367, endPoint x: 780, endPoint y: 371, distance: 15.2
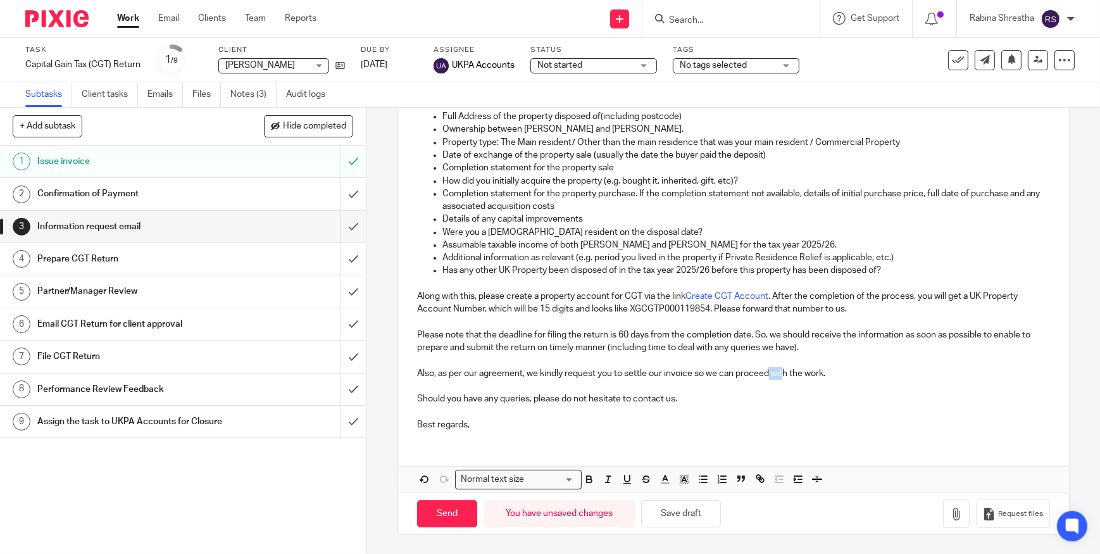
click at [780, 371] on p "Also, as per our agreement, we kindly request you to settle our invoice so we c…" at bounding box center [733, 373] width 633 height 13
drag, startPoint x: 781, startPoint y: 371, endPoint x: 520, endPoint y: 407, distance: 263.8
click at [780, 372] on p "Also, as per our agreement, we kindly request you to settle our invoice so we c…" at bounding box center [733, 373] width 633 height 13
drag, startPoint x: 452, startPoint y: 399, endPoint x: 540, endPoint y: 412, distance: 89.0
click at [537, 411] on div "Dear Richard & Tania, I hope you are doing well. I am Rabina from UKPA tax team…" at bounding box center [733, 224] width 671 height 433
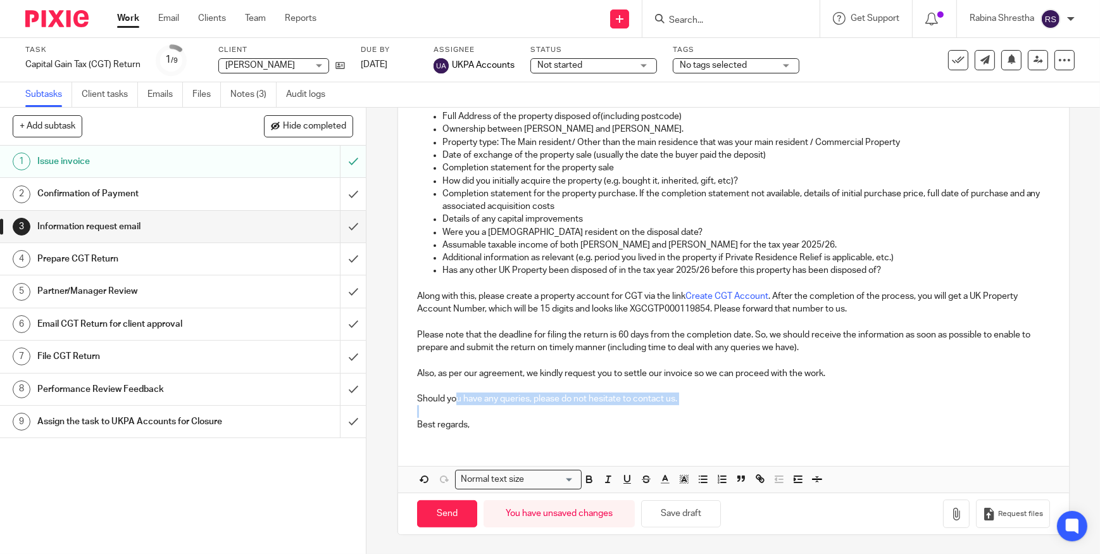
click at [540, 412] on p at bounding box center [733, 411] width 633 height 13
click at [489, 418] on p "Best regards," at bounding box center [733, 424] width 633 height 13
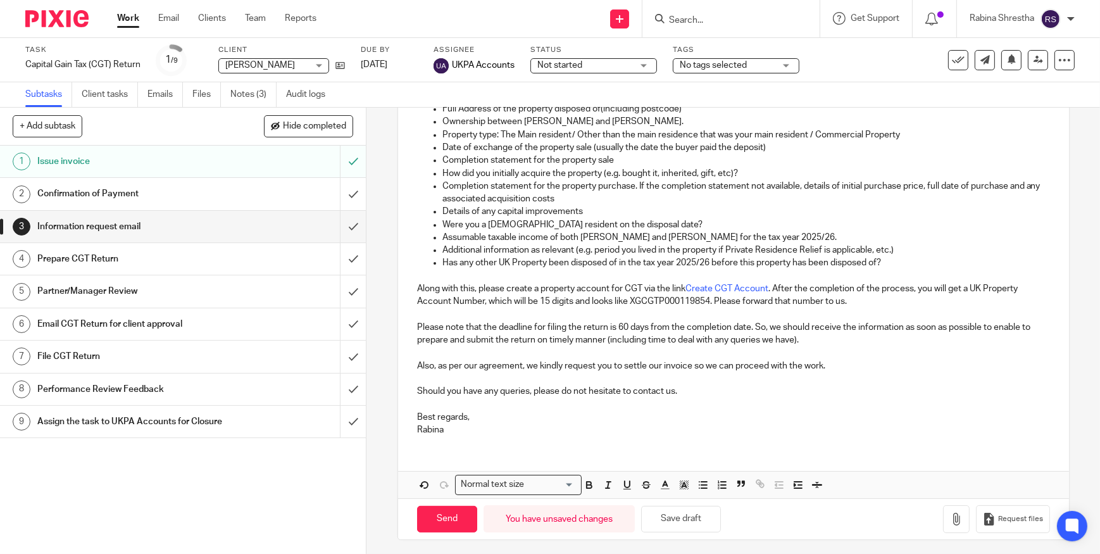
scroll to position [291, 0]
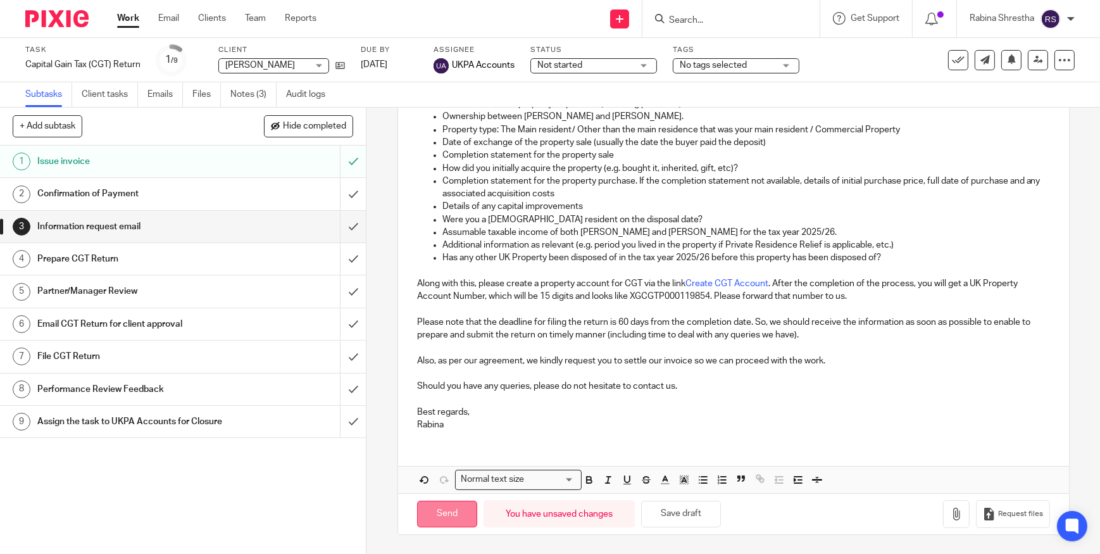
click at [444, 522] on input "Send" at bounding box center [447, 514] width 60 height 27
type input "Sent"
click at [381, 193] on div "3 Information request email Manual email Secure the attachments in this message…" at bounding box center [732, 331] width 733 height 446
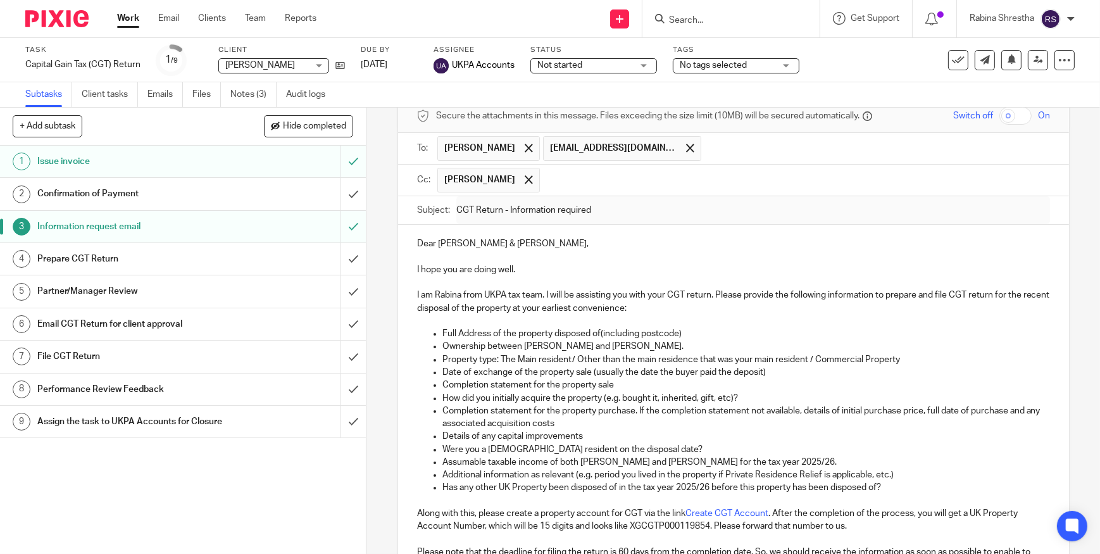
scroll to position [176, 0]
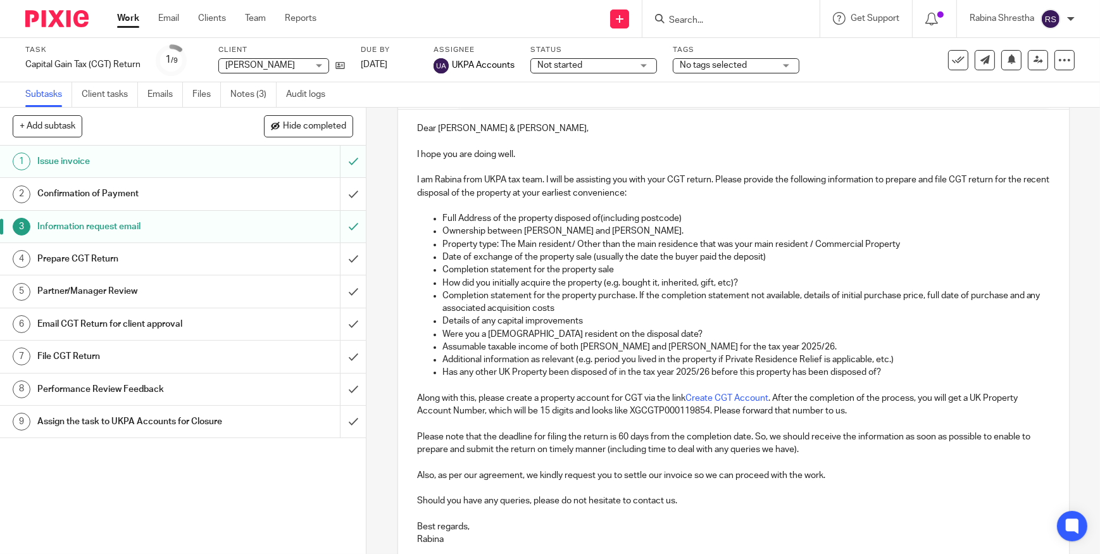
click at [682, 299] on p "Completion statement for the property purchase. If the completion statement not…" at bounding box center [746, 302] width 608 height 26
drag, startPoint x: 532, startPoint y: 287, endPoint x: 539, endPoint y: 288, distance: 7.7
click at [539, 287] on ul "Full Address of the property disposed of(including postcode) Ownership between …" at bounding box center [733, 295] width 633 height 166
click at [539, 289] on p "Completion statement for the property purchase. If the completion statement not…" at bounding box center [746, 302] width 608 height 26
drag, startPoint x: 485, startPoint y: 284, endPoint x: 537, endPoint y: 296, distance: 53.3
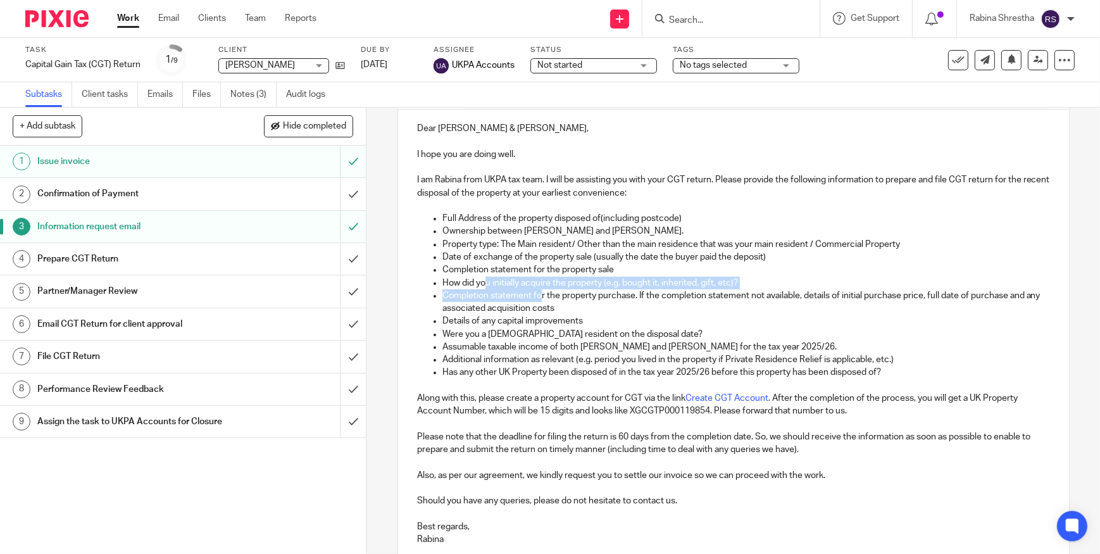
click at [537, 295] on ul "Full Address of the property disposed of(including postcode) Ownership between …" at bounding box center [733, 295] width 633 height 166
click at [537, 296] on p "Completion statement for the property purchase. If the completion statement not…" at bounding box center [746, 302] width 608 height 26
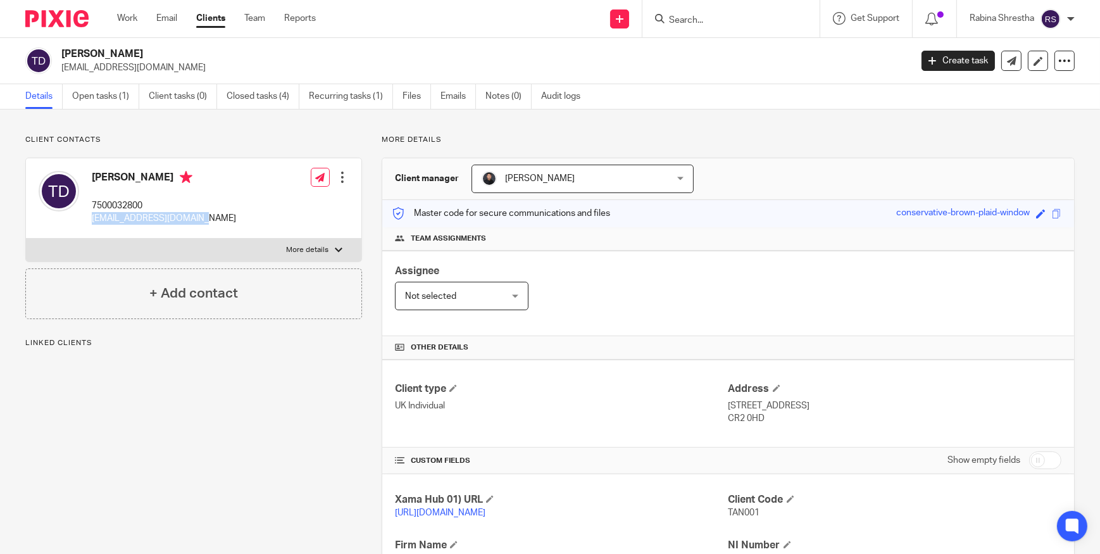
drag, startPoint x: 200, startPoint y: 218, endPoint x: 90, endPoint y: 213, distance: 109.6
click at [90, 213] on div "[PERSON_NAME] 7500032800 [EMAIL_ADDRESS][DOMAIN_NAME] Edit contact Create clien…" at bounding box center [193, 198] width 335 height 80
copy p "[EMAIL_ADDRESS][DOMAIN_NAME]"
